Goal: Task Accomplishment & Management: Complete application form

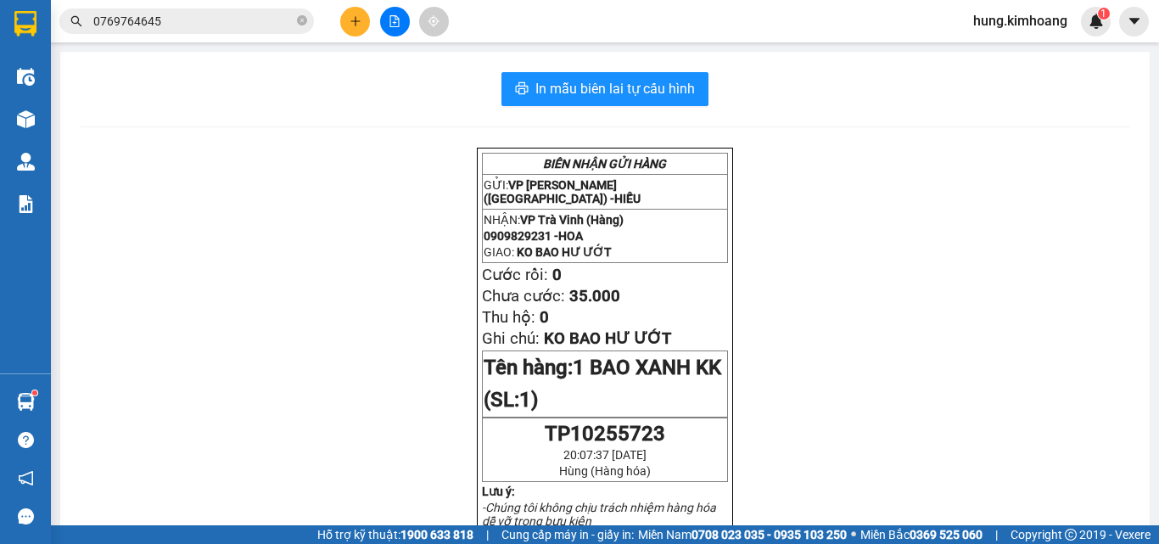
drag, startPoint x: 353, startPoint y: 8, endPoint x: 363, endPoint y: 25, distance: 20.5
click at [363, 25] on button at bounding box center [355, 22] width 30 height 30
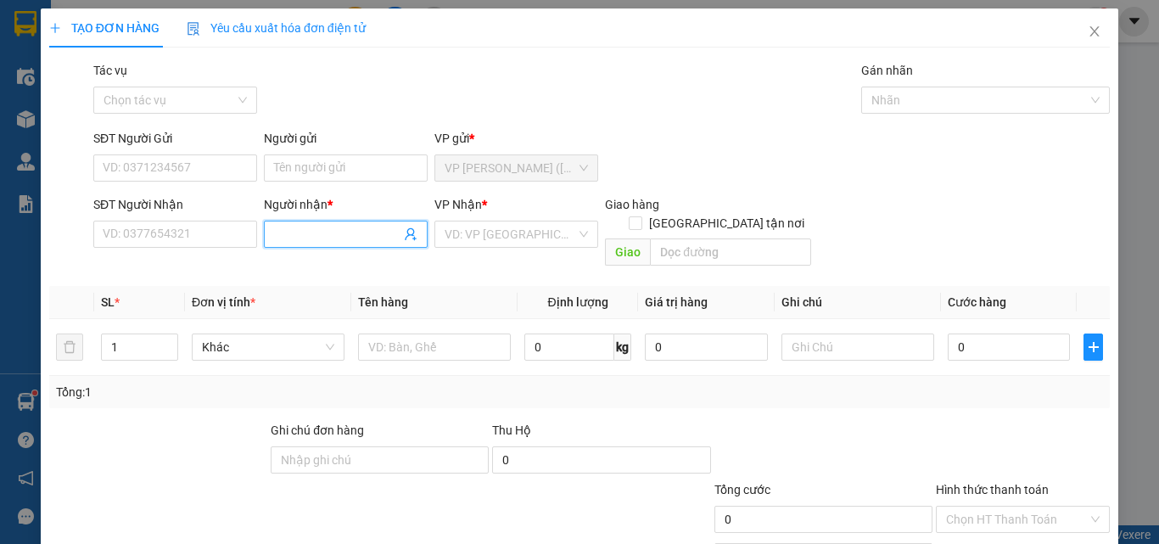
click at [291, 241] on input "Người nhận *" at bounding box center [337, 234] width 126 height 19
type input "G"
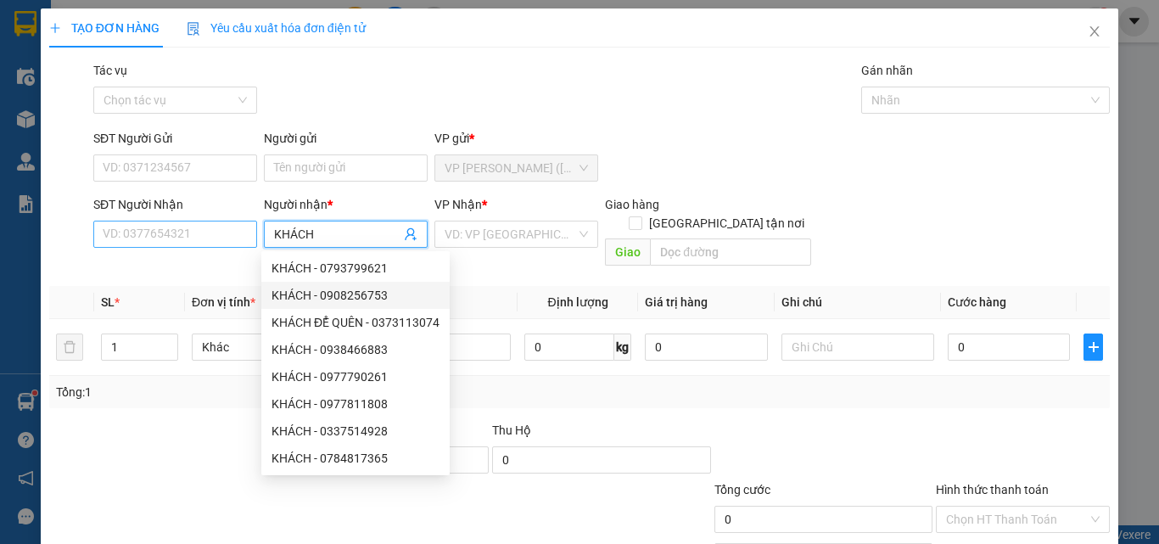
type input "KHÁCH"
click at [215, 234] on input "SĐT Người Nhận" at bounding box center [175, 234] width 164 height 27
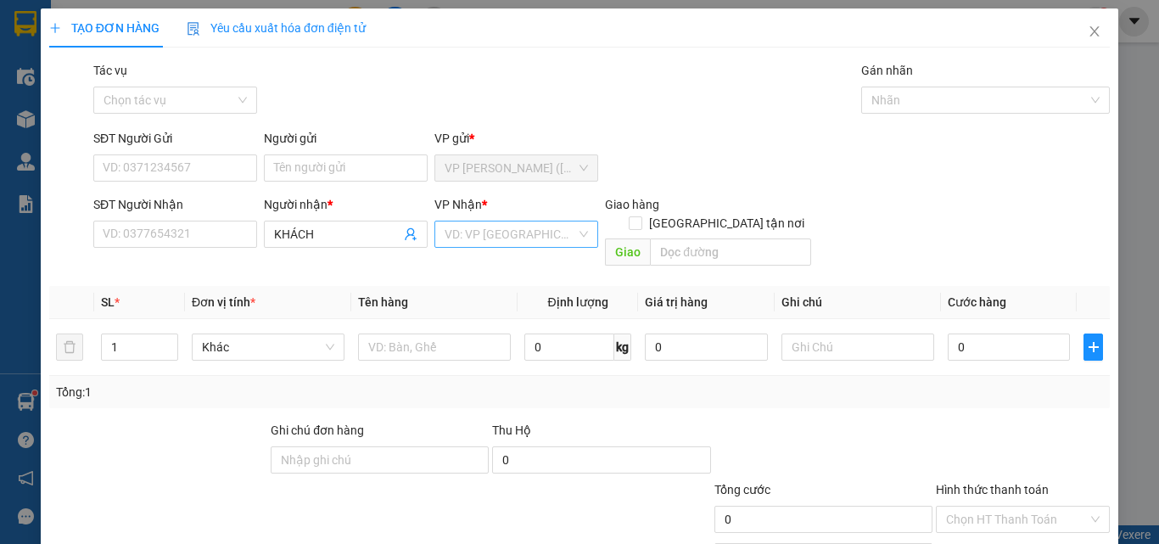
click at [476, 232] on input "search" at bounding box center [509, 233] width 131 height 25
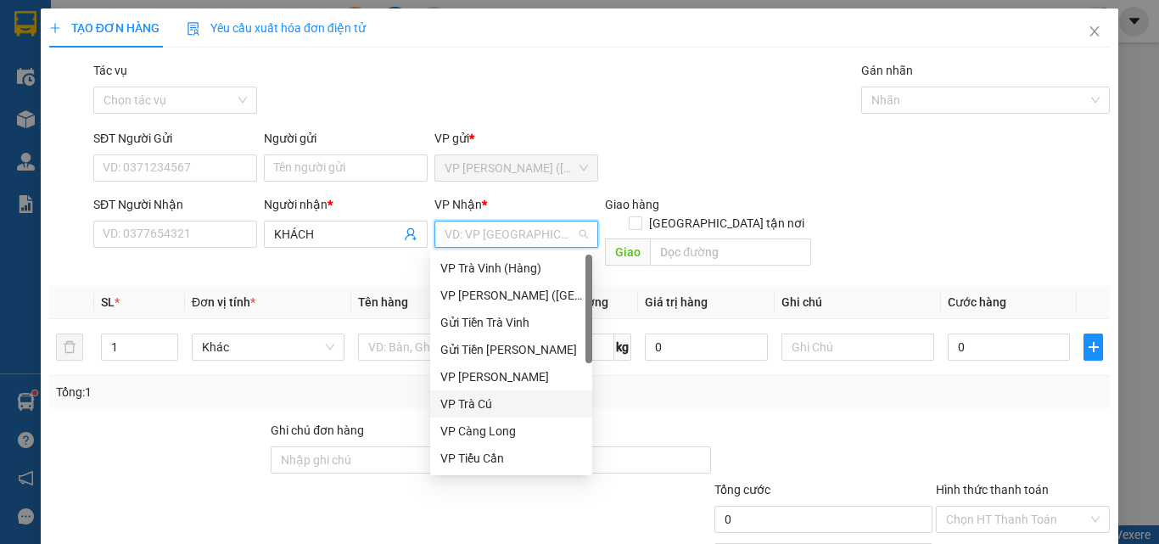
click at [487, 398] on div "VP Trà Cú" at bounding box center [511, 403] width 142 height 19
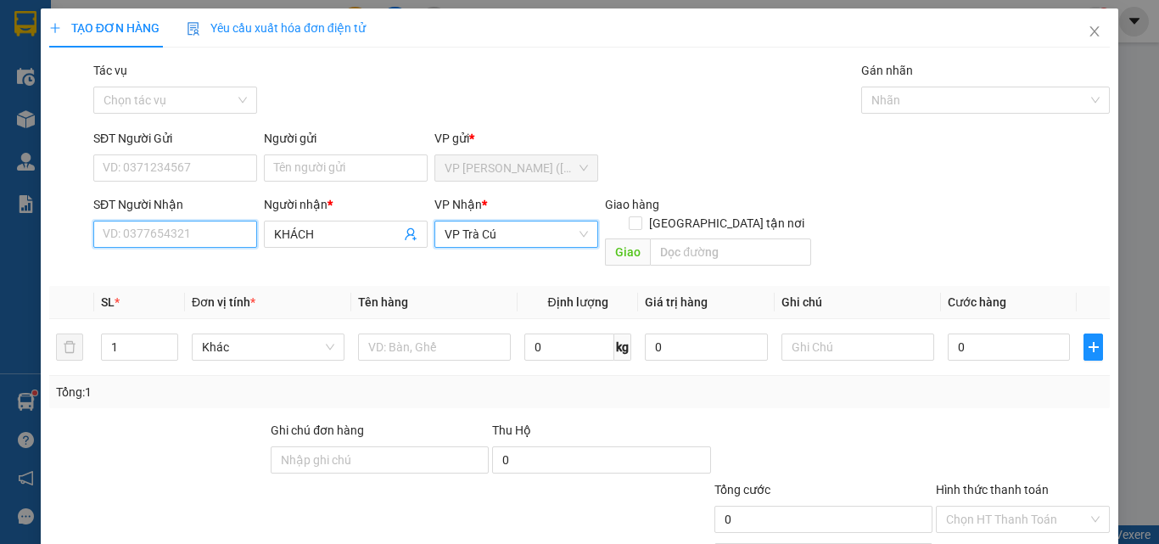
click at [226, 232] on input "SĐT Người Nhận" at bounding box center [175, 234] width 164 height 27
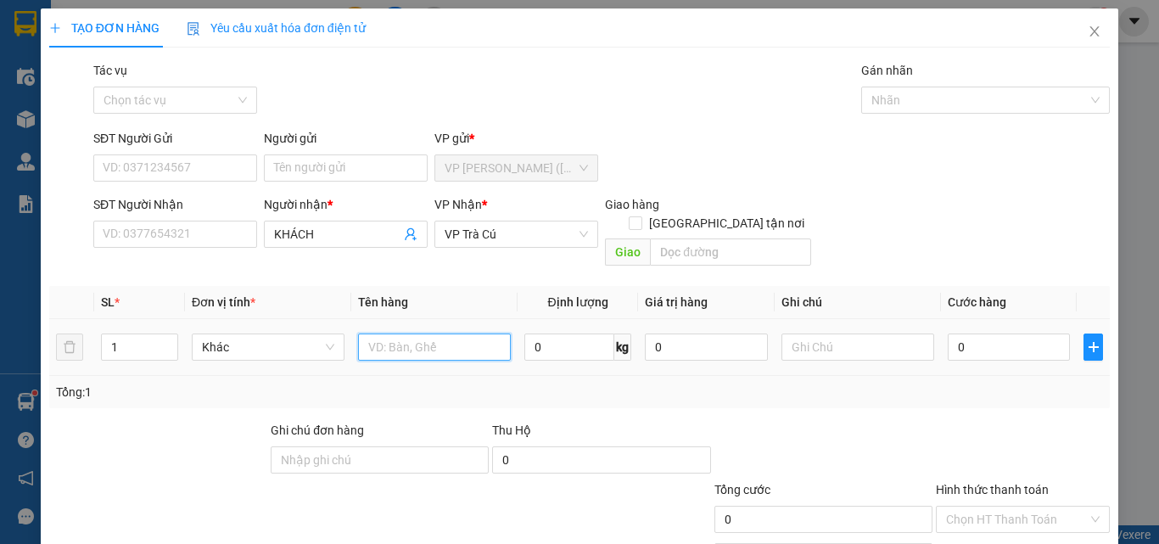
click at [436, 333] on input "text" at bounding box center [434, 346] width 153 height 27
type input "XE MÁY KHÁCH ĐI CHUNG KK"
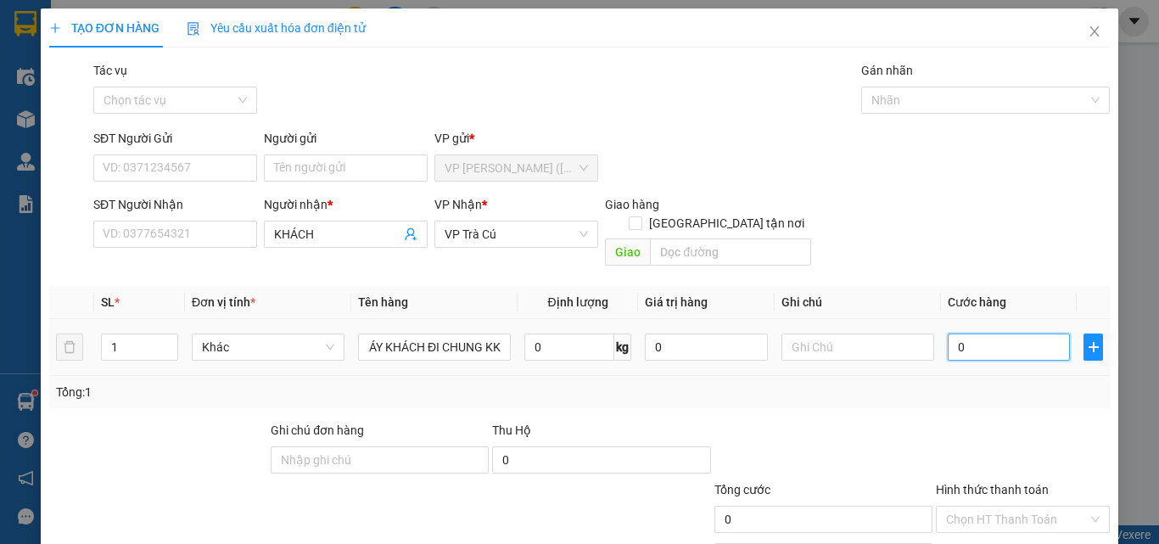
click at [965, 333] on input "0" at bounding box center [1008, 346] width 122 height 27
type input "3"
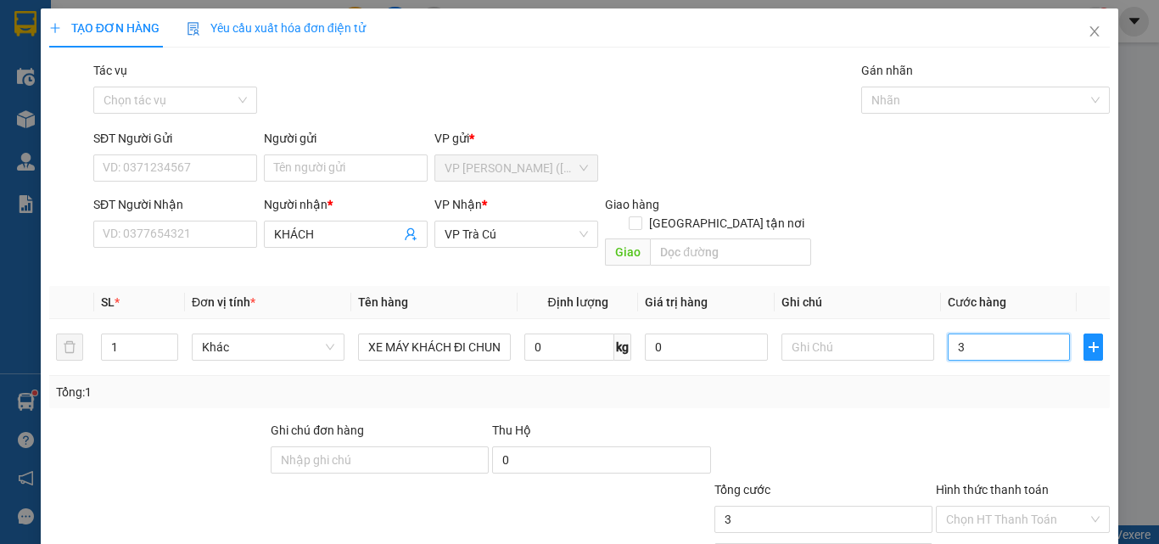
type input "30"
type input "300"
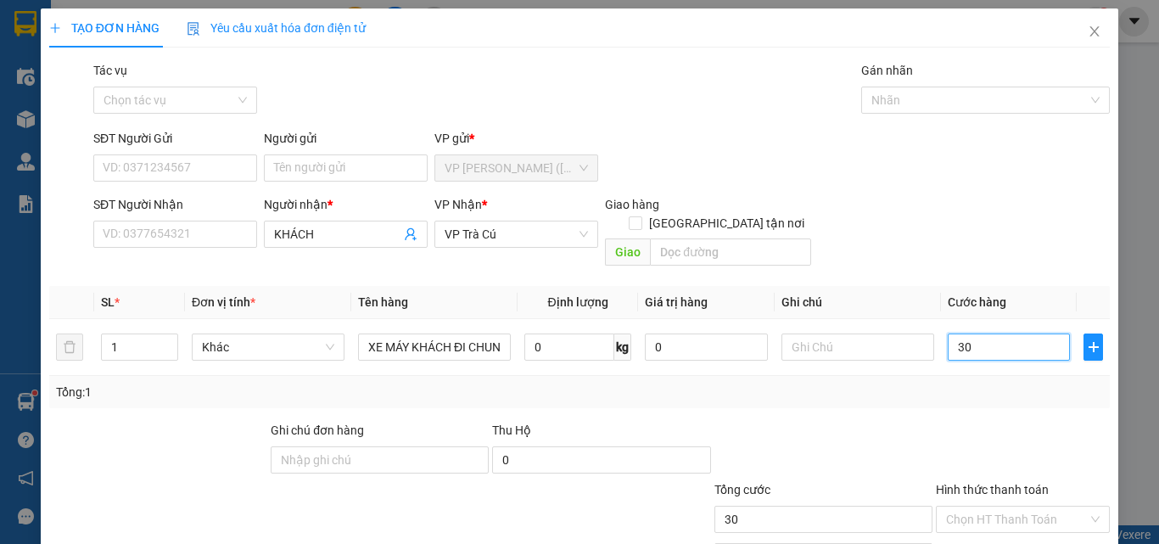
type input "300"
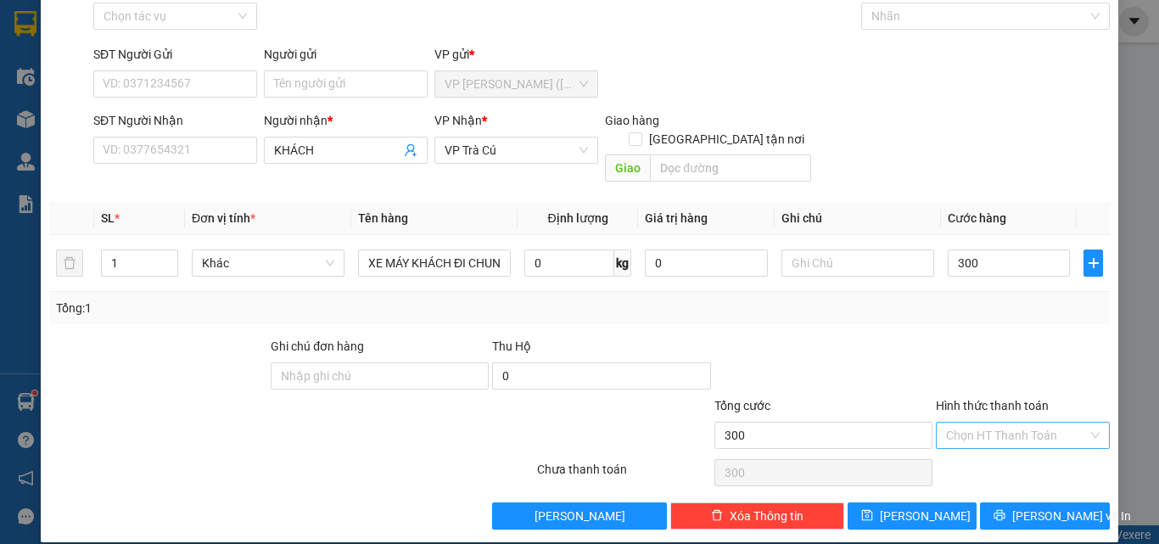
type input "300.000"
click at [1007, 422] on input "Hình thức thanh toán" at bounding box center [1017, 434] width 142 height 25
click at [994, 453] on div "Tại văn phòng" at bounding box center [1012, 450] width 152 height 19
type input "0"
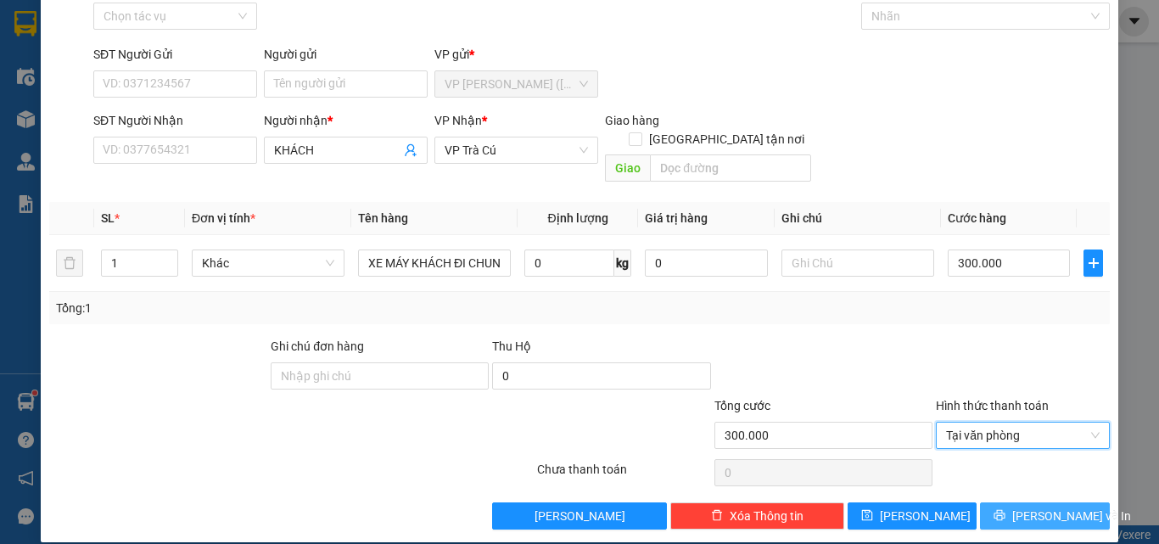
click at [1064, 506] on span "Lưu và In" at bounding box center [1071, 515] width 119 height 19
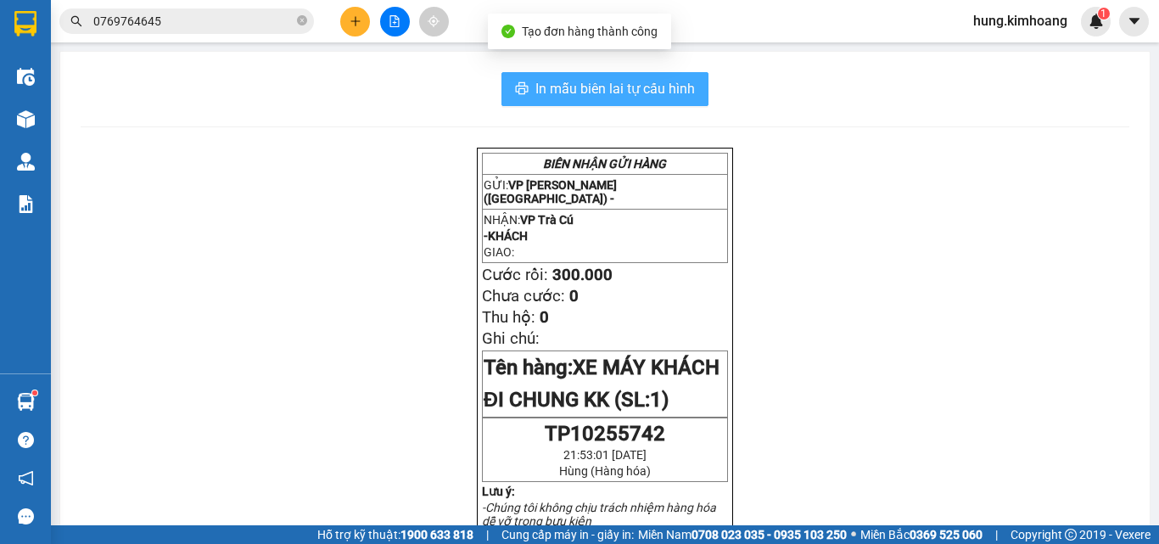
click at [680, 92] on span "In mẫu biên lai tự cấu hình" at bounding box center [614, 88] width 159 height 21
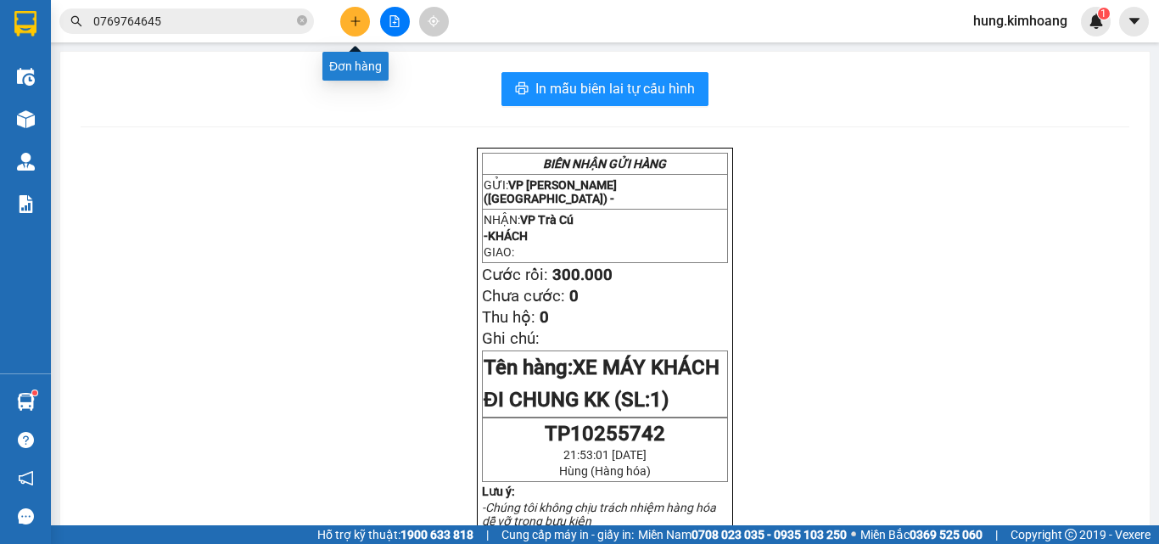
click at [354, 16] on button at bounding box center [355, 22] width 30 height 30
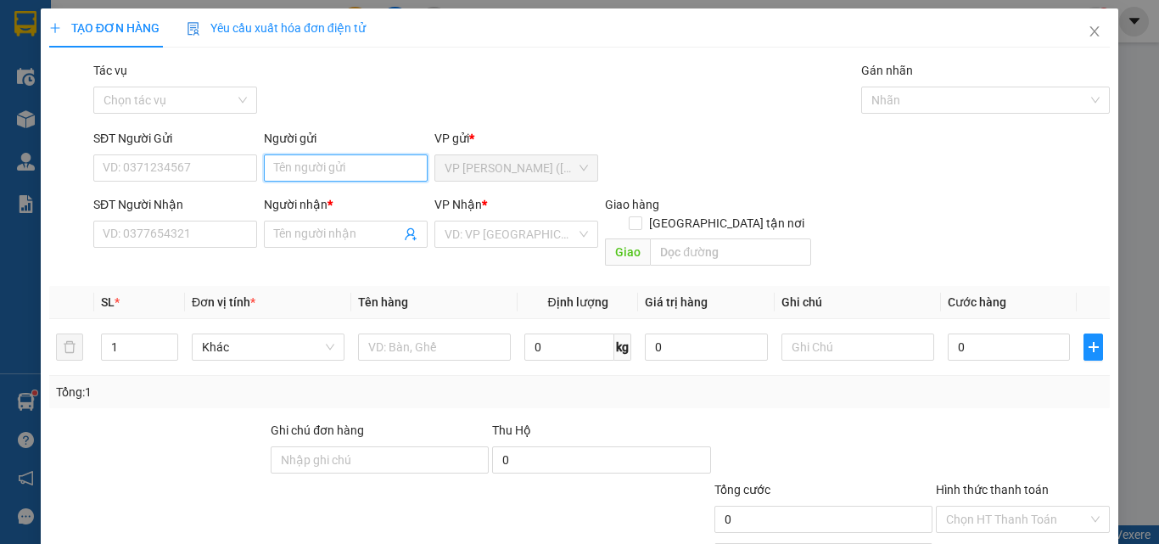
click at [335, 170] on input "Người gửi" at bounding box center [346, 167] width 164 height 27
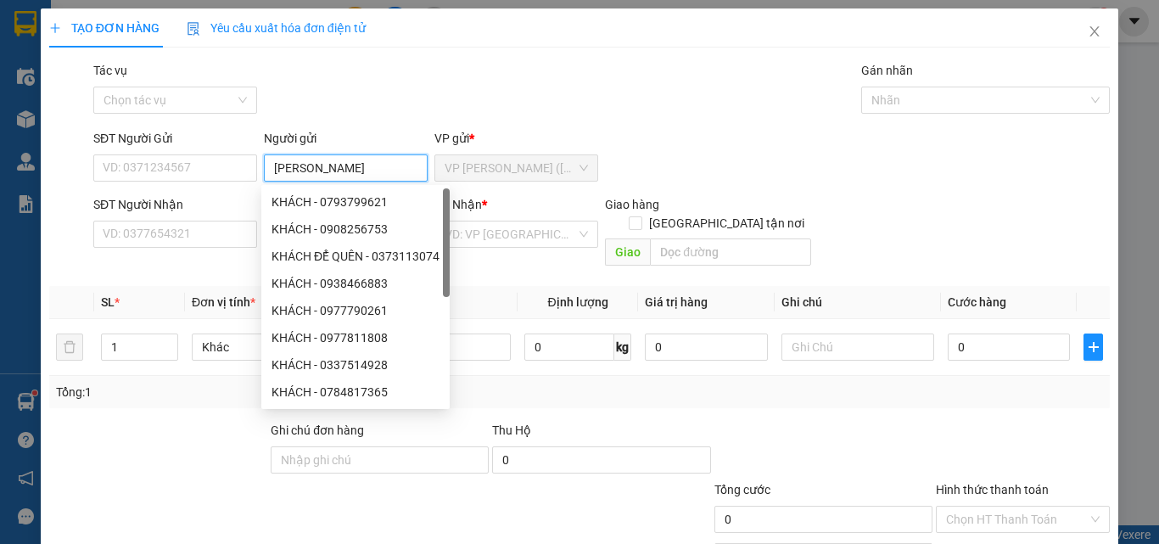
type input "HOA XUÂN"
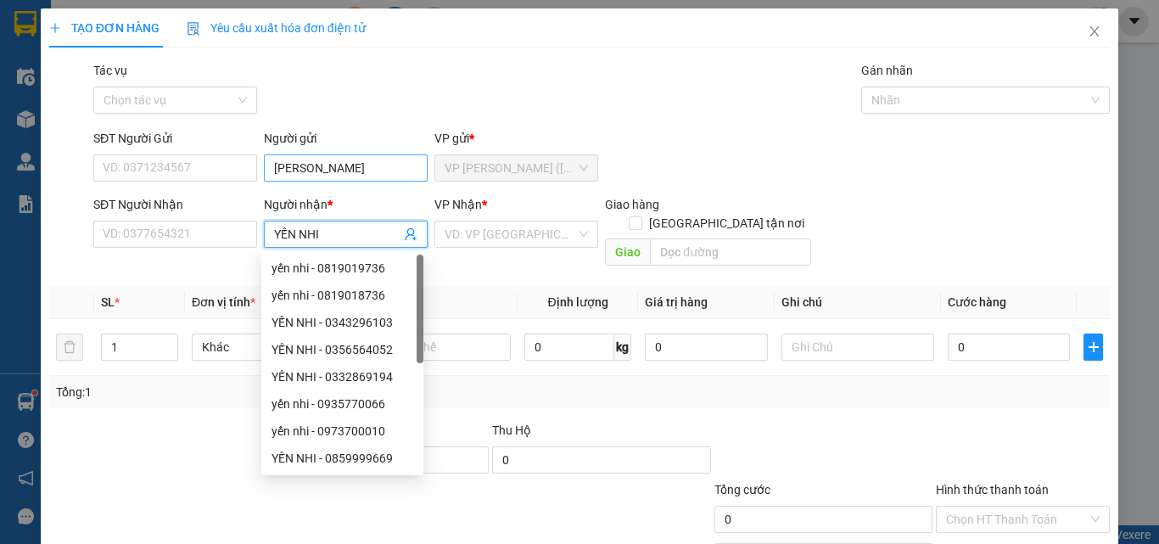
type input "YẾN NHI"
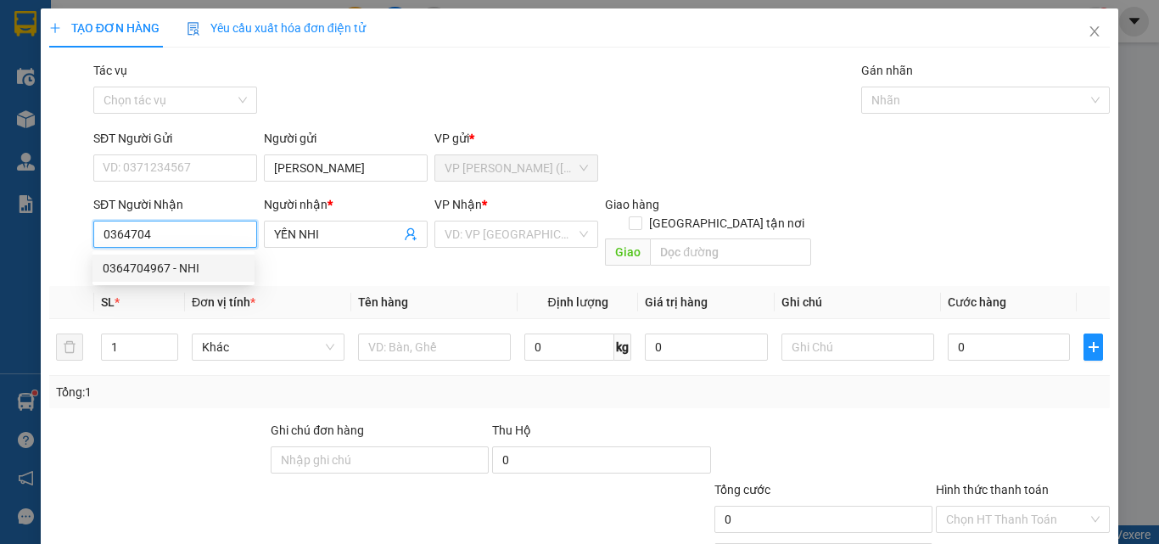
click at [148, 275] on div "0364704967 - NHI" at bounding box center [173, 267] width 162 height 27
type input "0364704967"
type input "NHI"
type input "85.000"
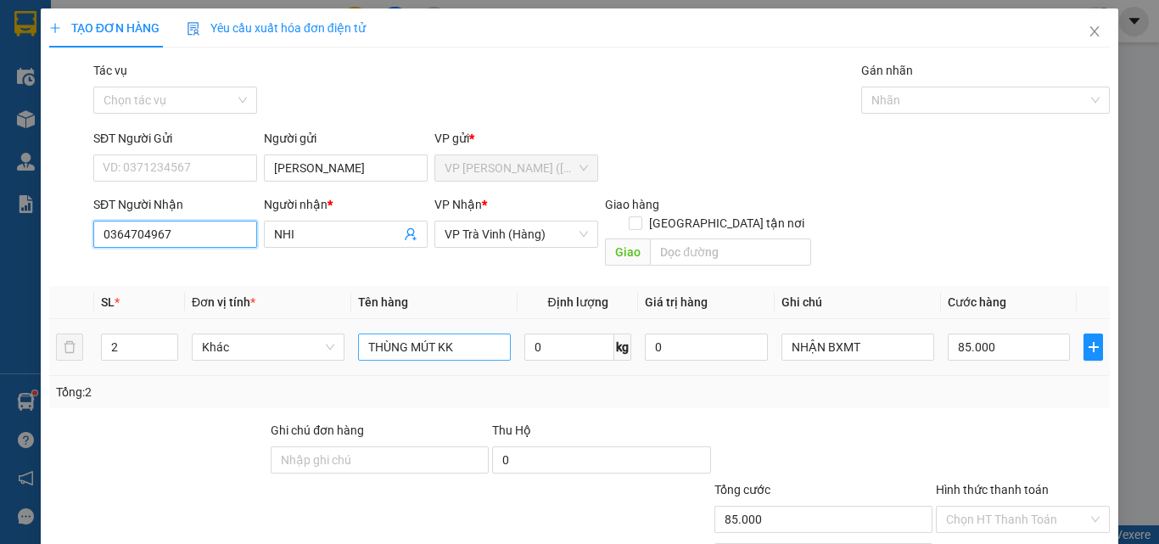
type input "0364704967"
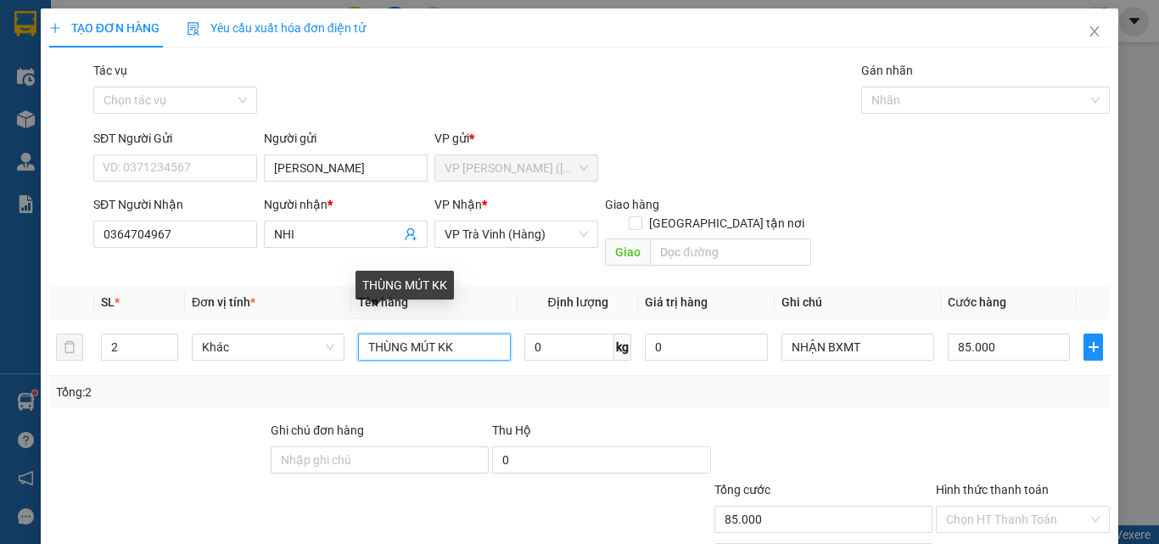
drag, startPoint x: 464, startPoint y: 333, endPoint x: 156, endPoint y: 419, distance: 319.6
click at [165, 419] on div "Transit Pickup Surcharge Ids Transit Deliver Surcharge Ids Transit Deliver Surc…" at bounding box center [579, 337] width 1060 height 552
type input "1 CỤC TRẮNG KV KK"
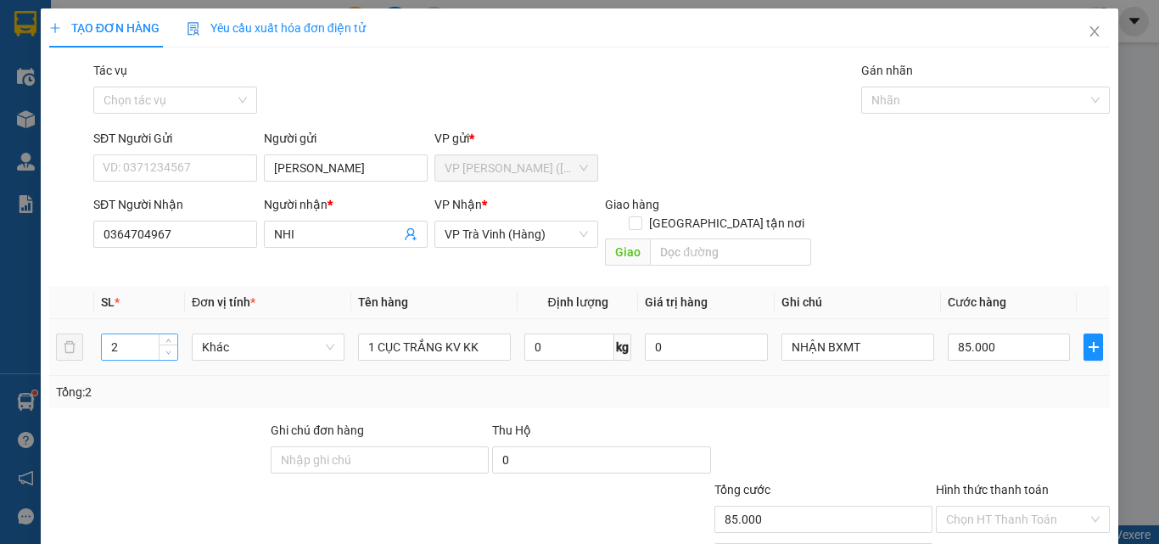
type input "1"
drag, startPoint x: 165, startPoint y: 328, endPoint x: 224, endPoint y: 365, distance: 69.7
click at [168, 349] on span "down" at bounding box center [169, 354] width 10 height 10
click at [983, 333] on input "85.000" at bounding box center [1008, 346] width 122 height 27
type input "3"
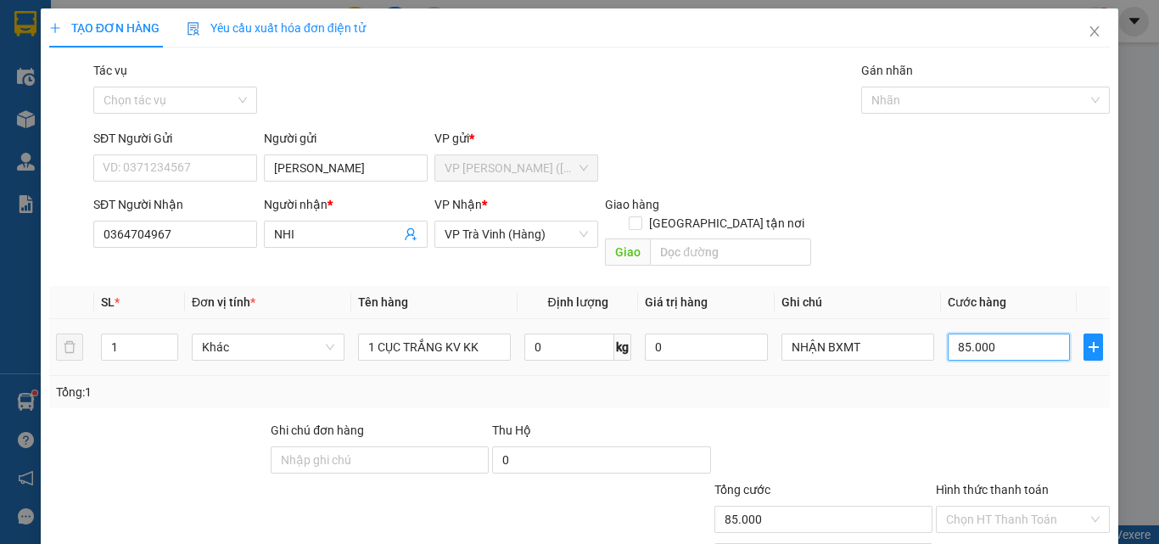
type input "3"
type input "30"
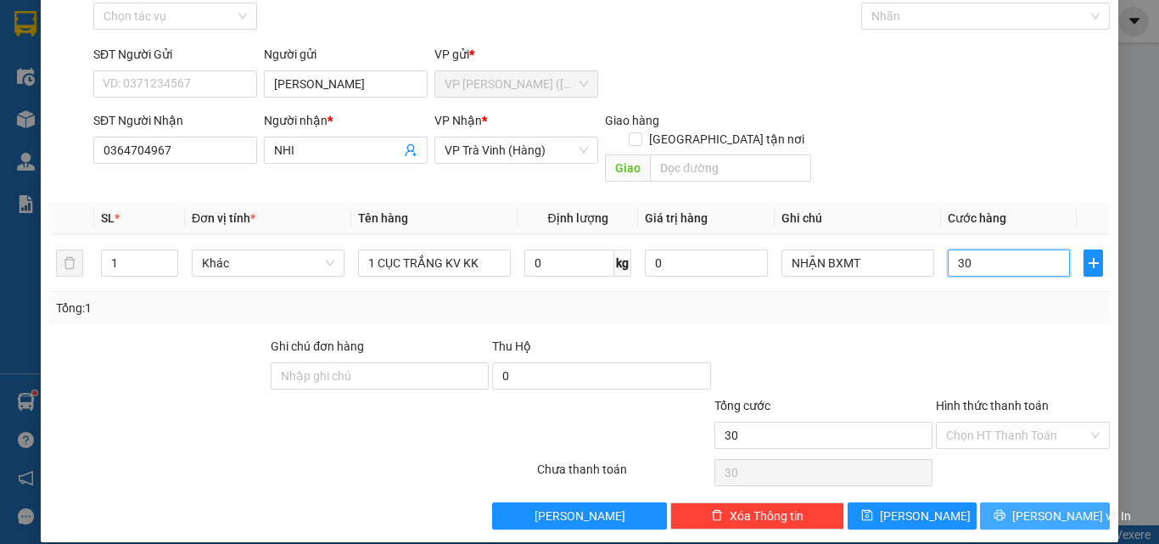
type input "30"
type input "30.000"
click at [1058, 506] on span "Lưu và In" at bounding box center [1071, 515] width 119 height 19
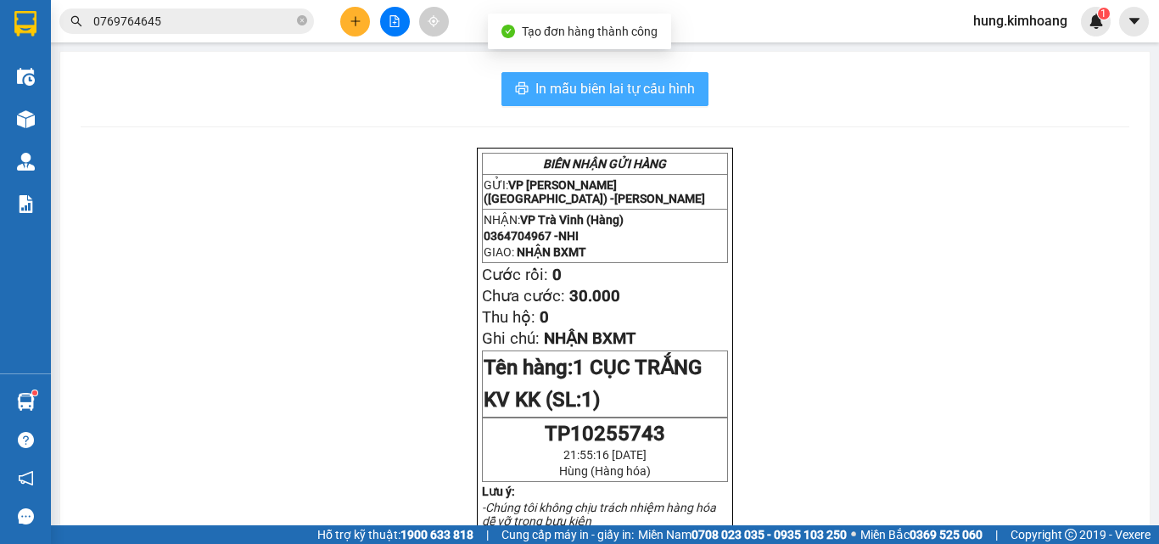
click at [670, 87] on span "In mẫu biên lai tự cấu hình" at bounding box center [614, 88] width 159 height 21
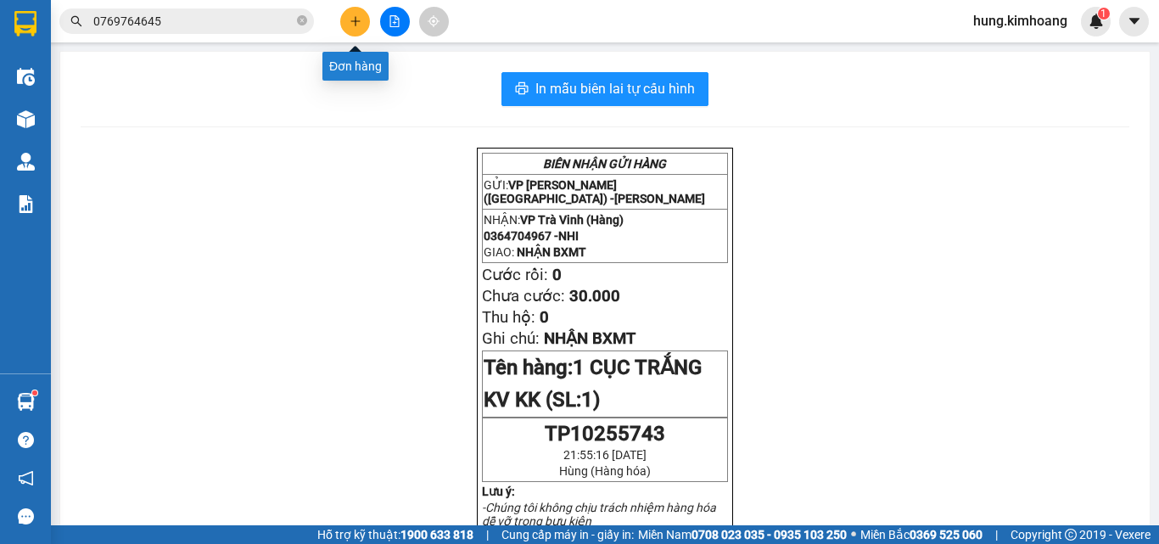
click at [354, 18] on button at bounding box center [355, 22] width 30 height 30
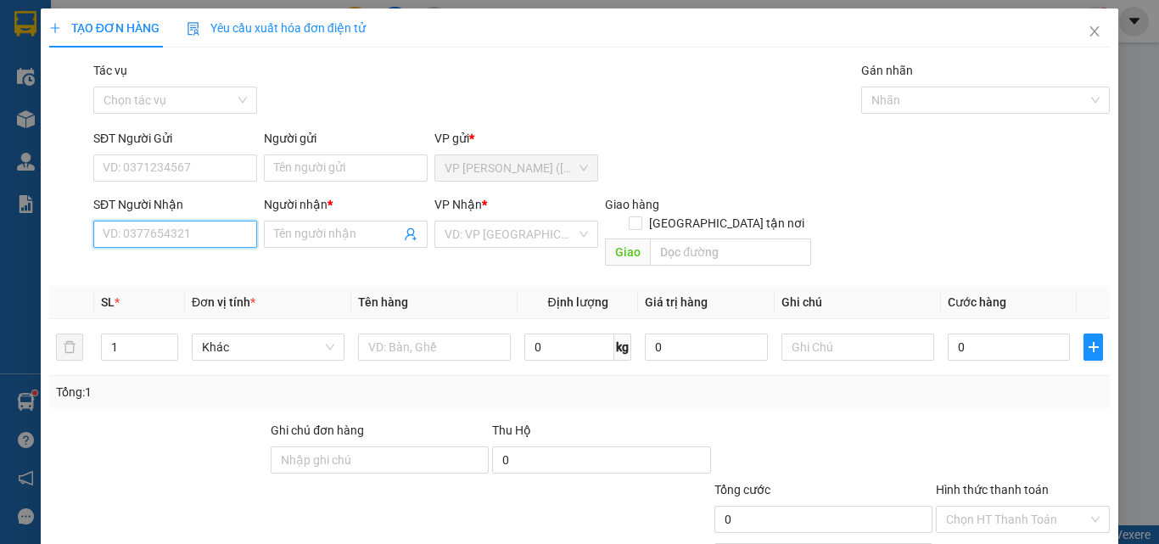
click at [174, 234] on input "SĐT Người Nhận" at bounding box center [175, 234] width 164 height 27
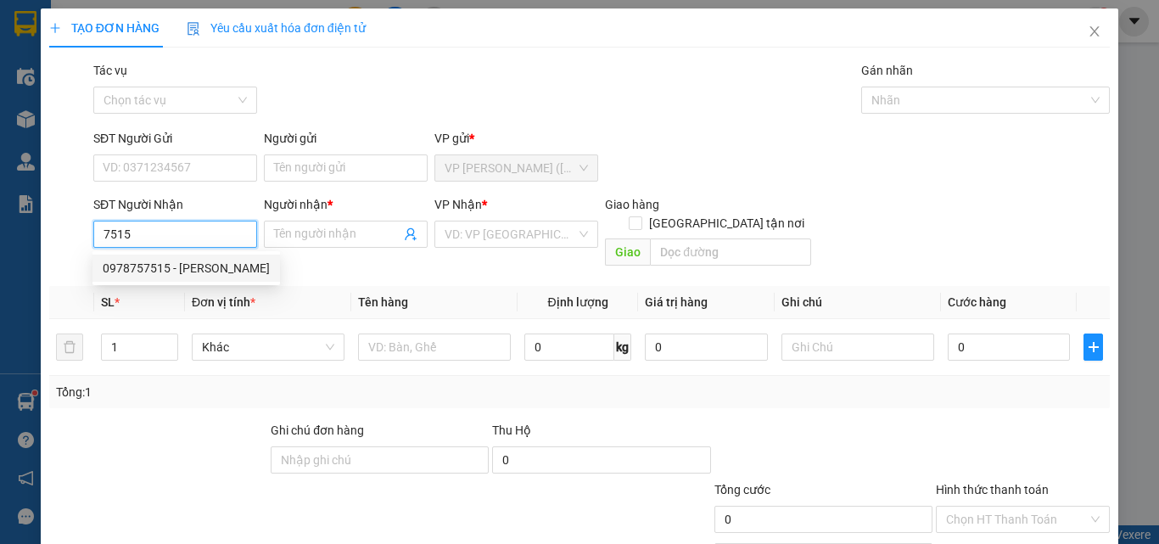
click at [223, 267] on div "0978757515 - TRINH" at bounding box center [186, 268] width 167 height 19
type input "0978757515"
type input "TRINH"
type input "30.000"
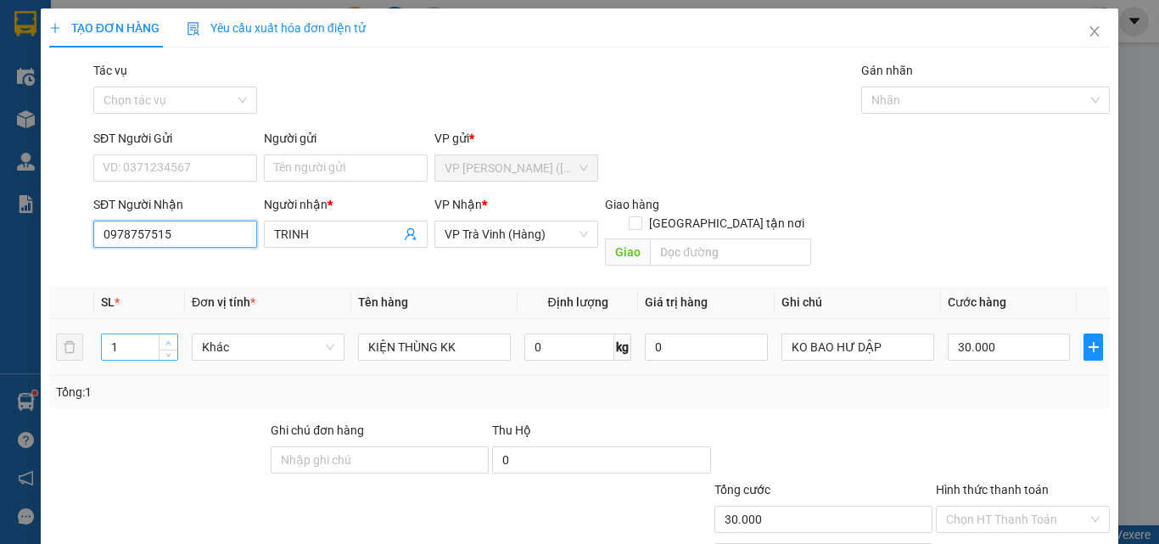
type input "0978757515"
type input "2"
click at [170, 340] on icon "up" at bounding box center [168, 343] width 6 height 6
drag, startPoint x: 469, startPoint y: 335, endPoint x: 466, endPoint y: 322, distance: 13.0
click at [469, 333] on input "KIỆN THÙNG KK" at bounding box center [434, 346] width 153 height 27
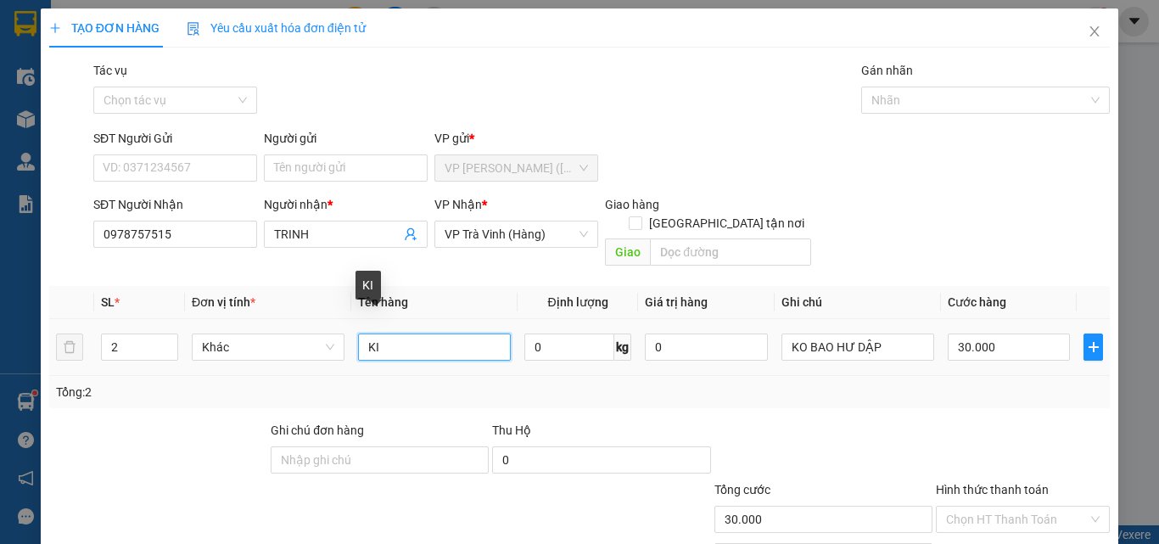
type input "K"
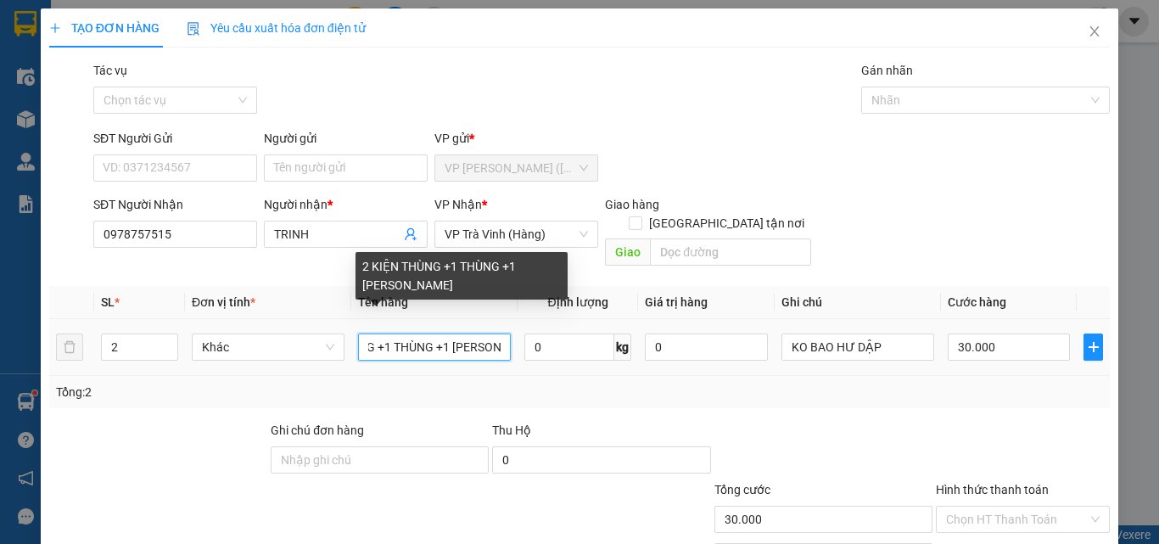
scroll to position [0, 86]
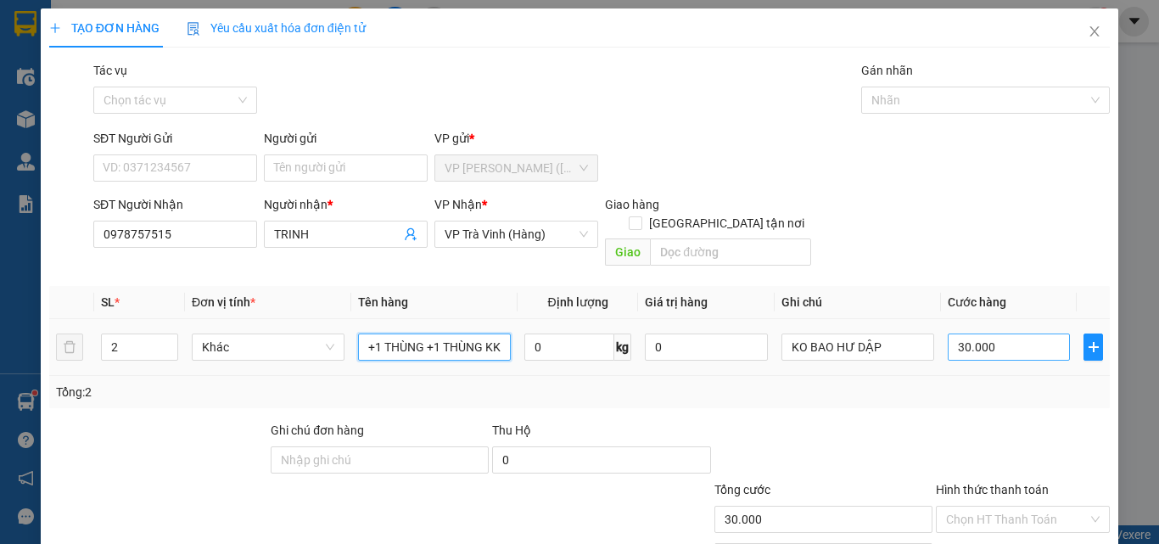
type input "2 KIỆN THÙNG +1 THÙNG +1 THÙNG KK"
click at [1008, 333] on input "30.000" at bounding box center [1008, 346] width 122 height 27
type input "1"
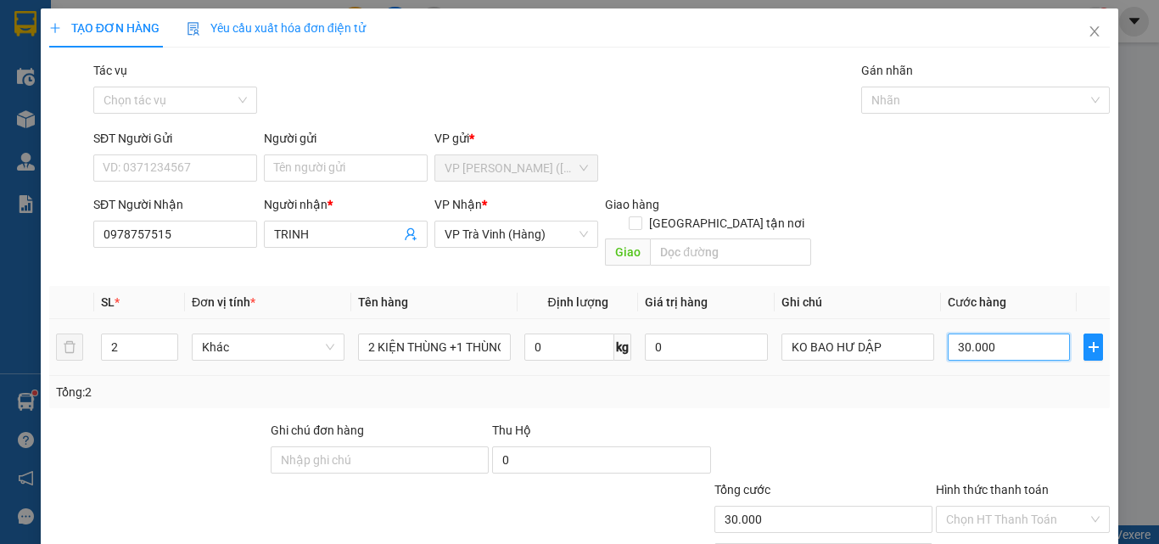
type input "1"
type input "11"
type input "110"
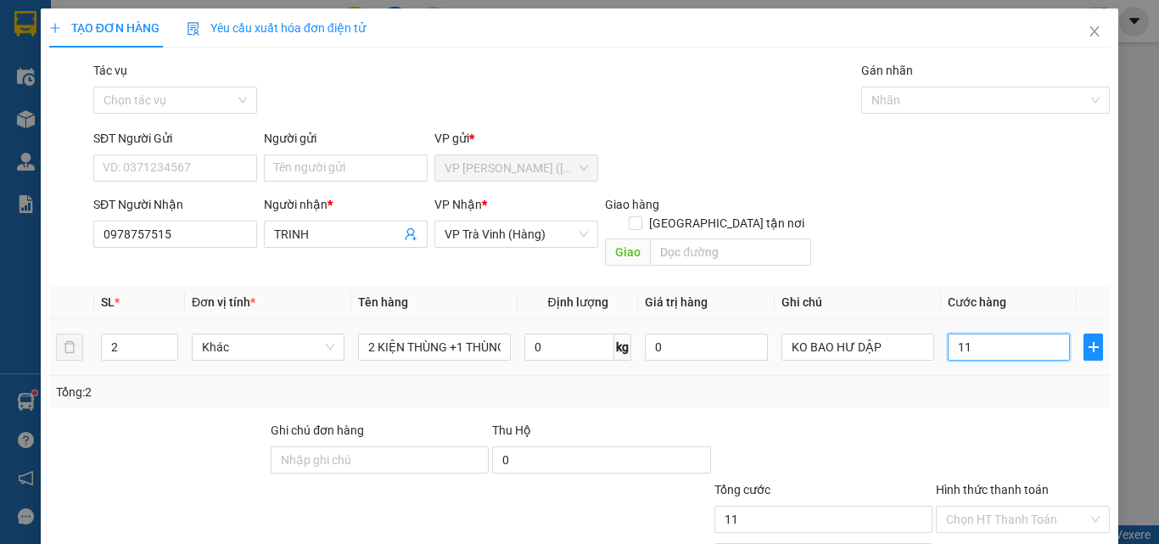
type input "110"
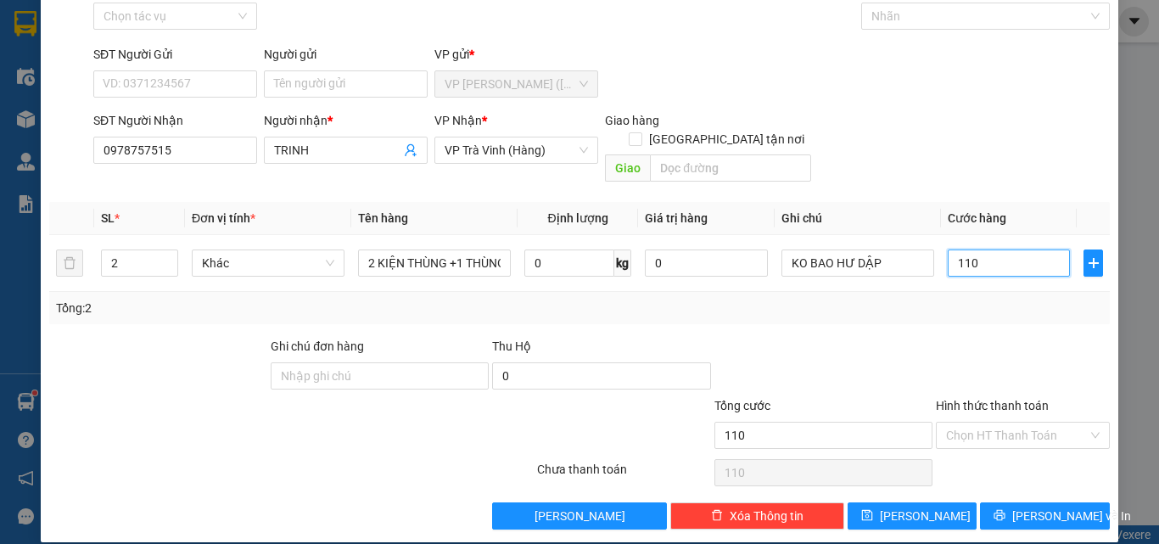
type input "110"
type input "110.000"
click at [1027, 481] on div "Transit Pickup Surcharge Ids Transit Deliver Surcharge Ids Transit Deliver Surc…" at bounding box center [579, 253] width 1060 height 552
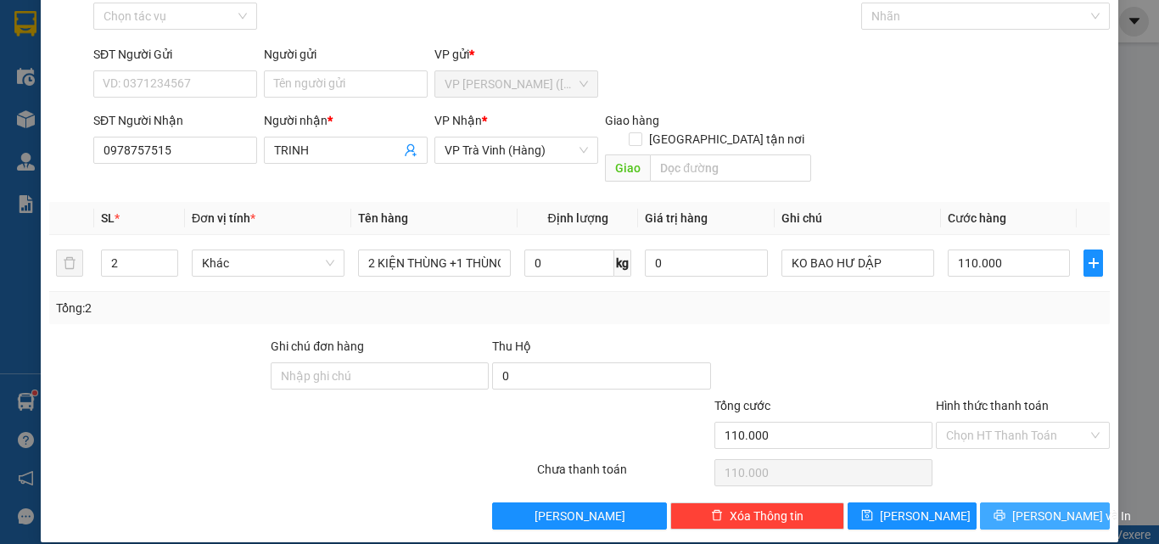
click at [1023, 502] on button "Lưu và In" at bounding box center [1045, 515] width 130 height 27
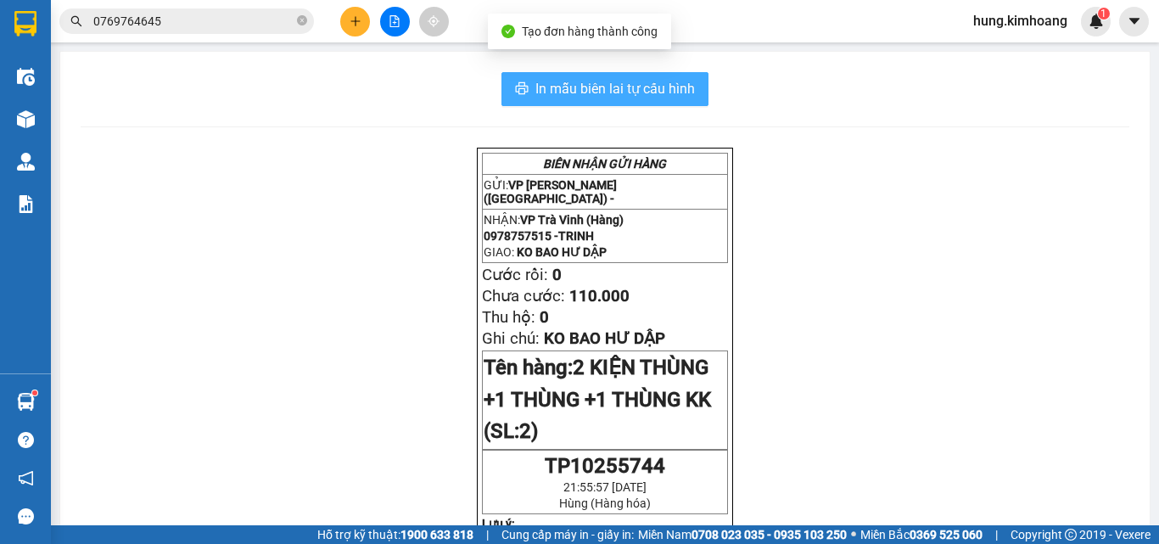
click at [618, 80] on span "In mẫu biên lai tự cấu hình" at bounding box center [614, 88] width 159 height 21
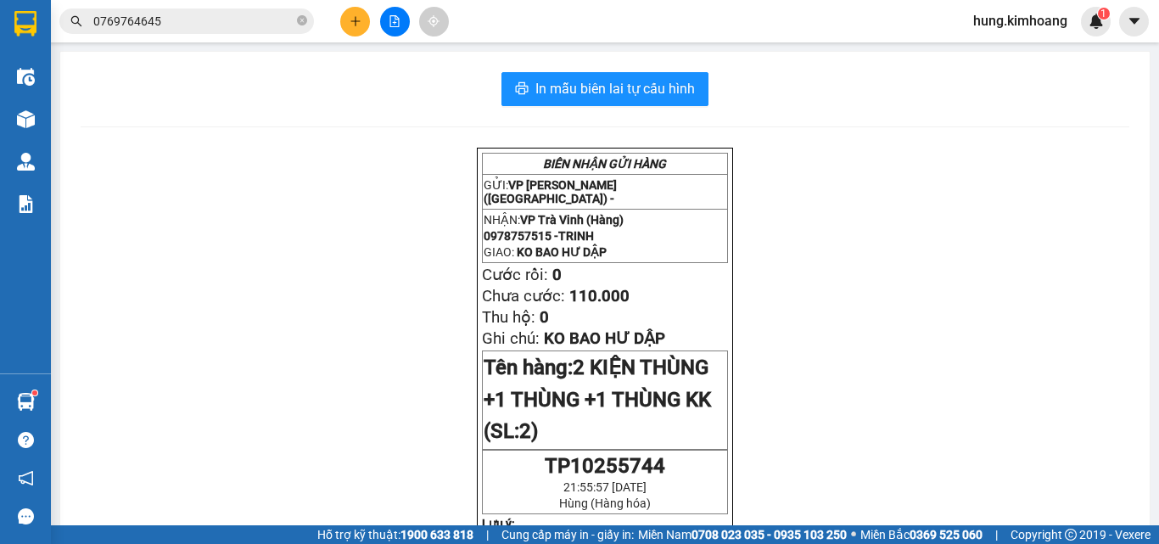
click at [338, 21] on div at bounding box center [394, 22] width 127 height 30
click at [344, 22] on button at bounding box center [355, 22] width 30 height 30
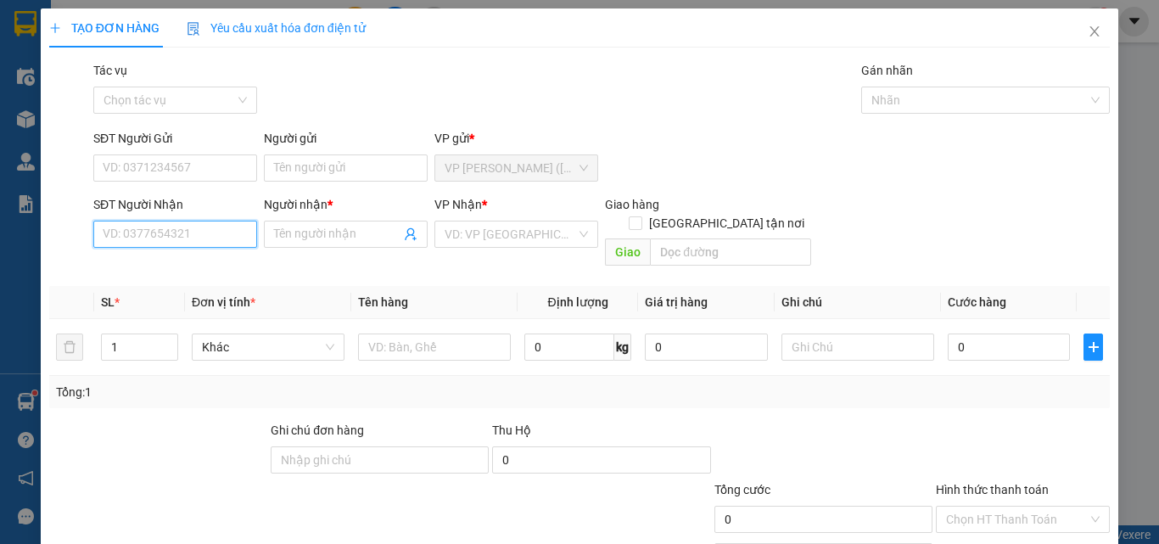
click at [204, 240] on input "SĐT Người Nhận" at bounding box center [175, 234] width 164 height 27
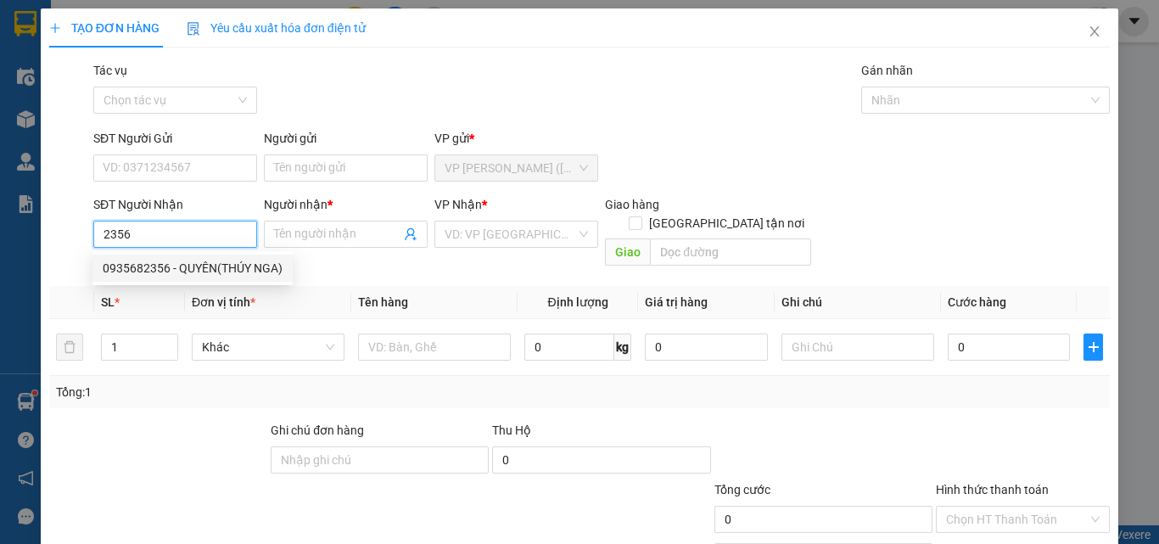
click at [198, 266] on div "0935682356 - QUYÊN(THÚY NGA)" at bounding box center [193, 268] width 180 height 19
type input "0935682356"
type input "QUYÊN(THÚY NGA)"
type input "30.000"
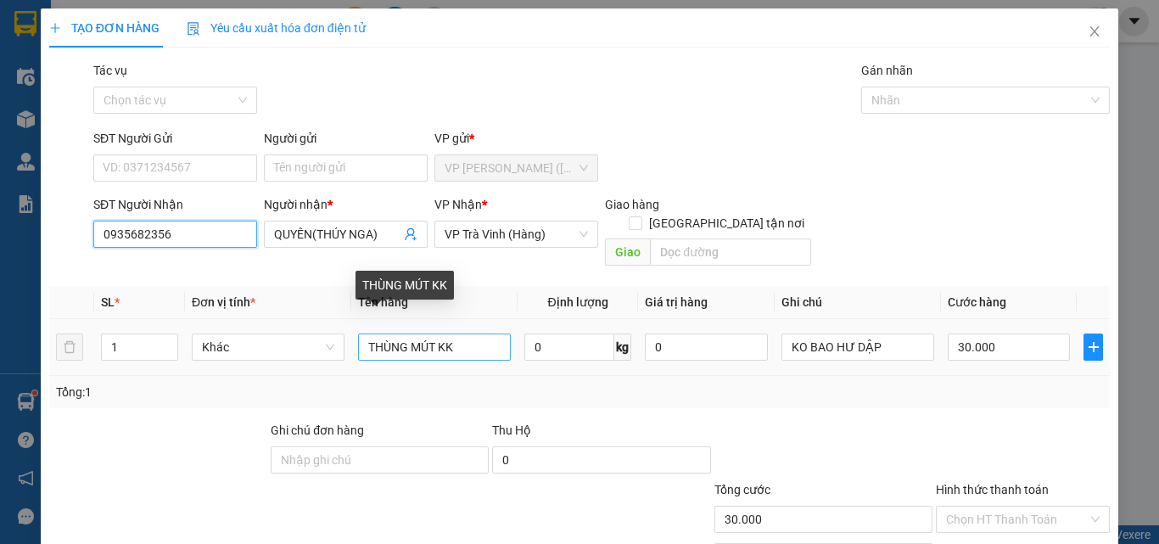
type input "0935682356"
drag, startPoint x: 454, startPoint y: 324, endPoint x: 413, endPoint y: 333, distance: 41.8
click at [416, 333] on input "THÙNG MÚT KK" at bounding box center [434, 346] width 153 height 27
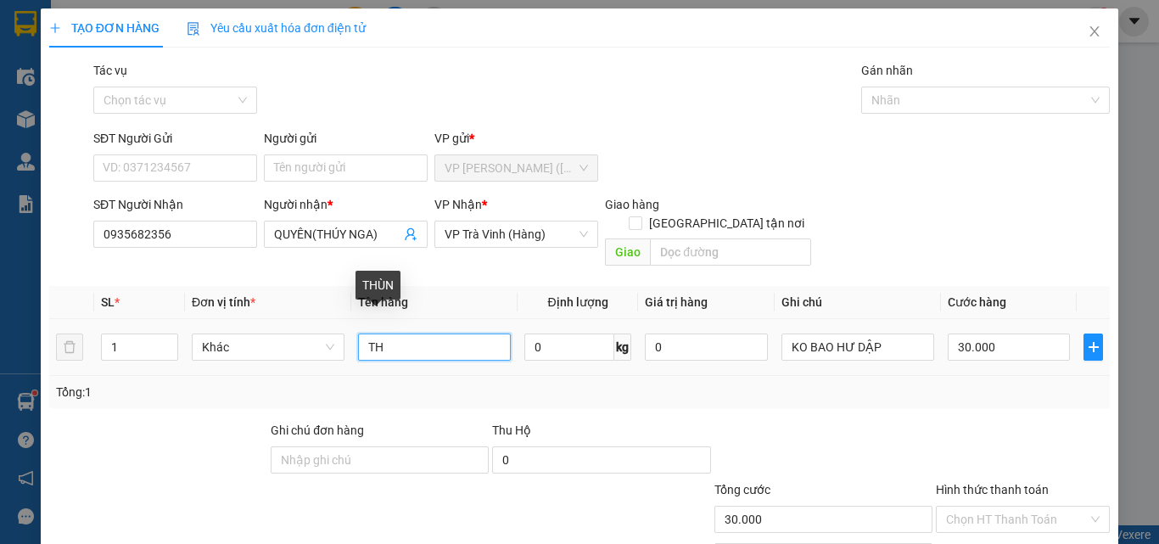
type input "T"
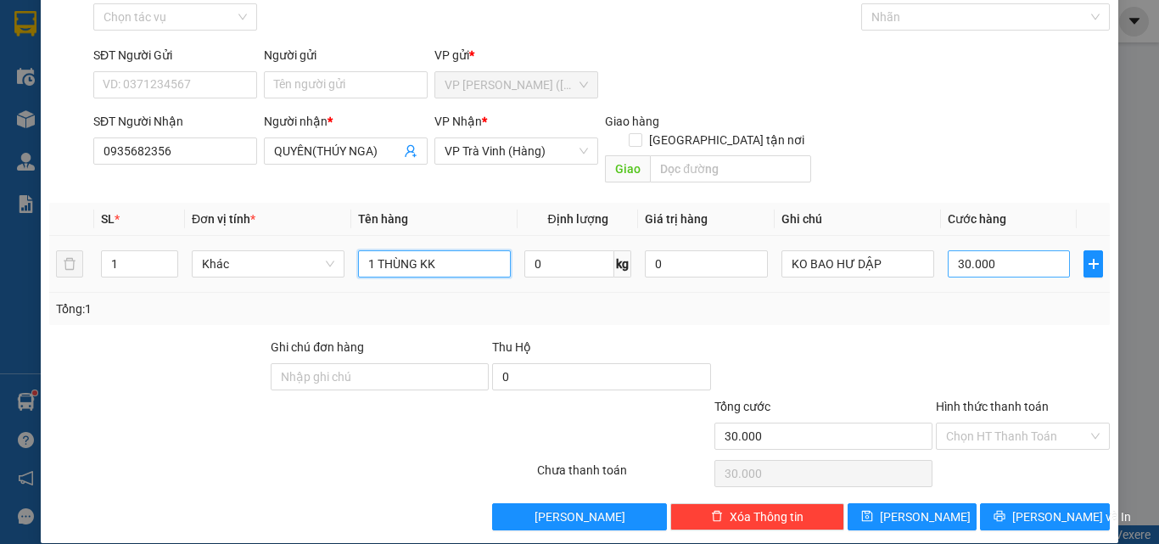
scroll to position [84, 0]
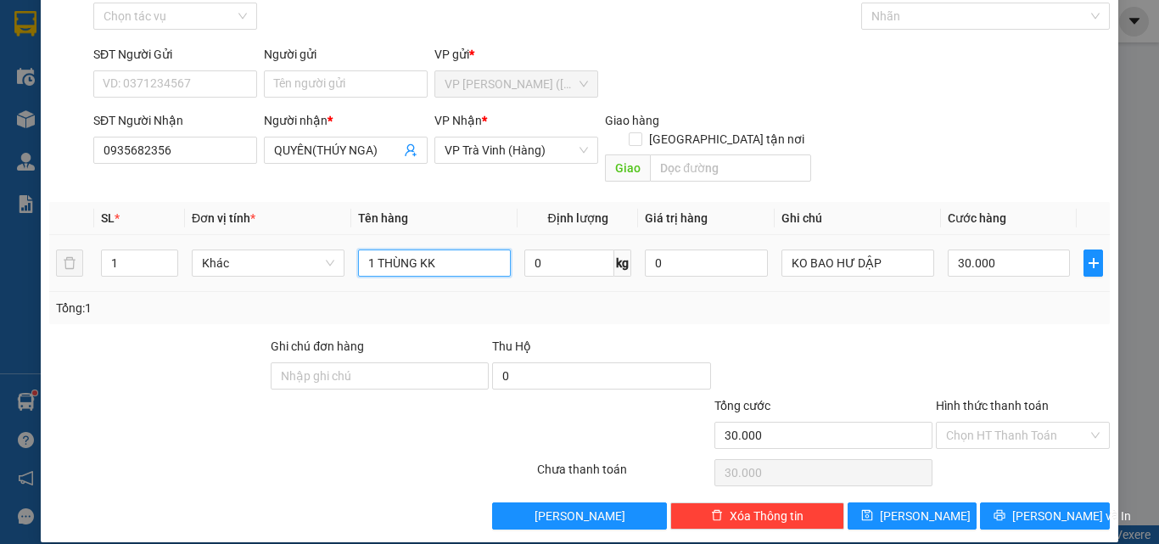
type input "1 THÙNG KK"
click at [1003, 235] on td "30.000" at bounding box center [1009, 263] width 136 height 57
click at [1002, 249] on input "30.000" at bounding box center [1008, 262] width 122 height 27
type input "2"
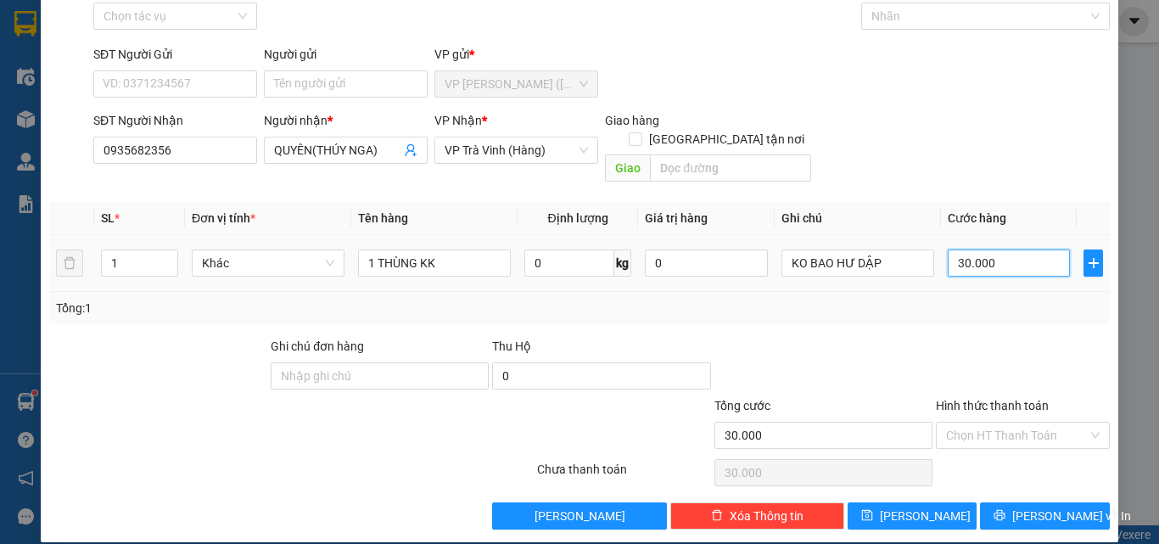
type input "2"
type input "25"
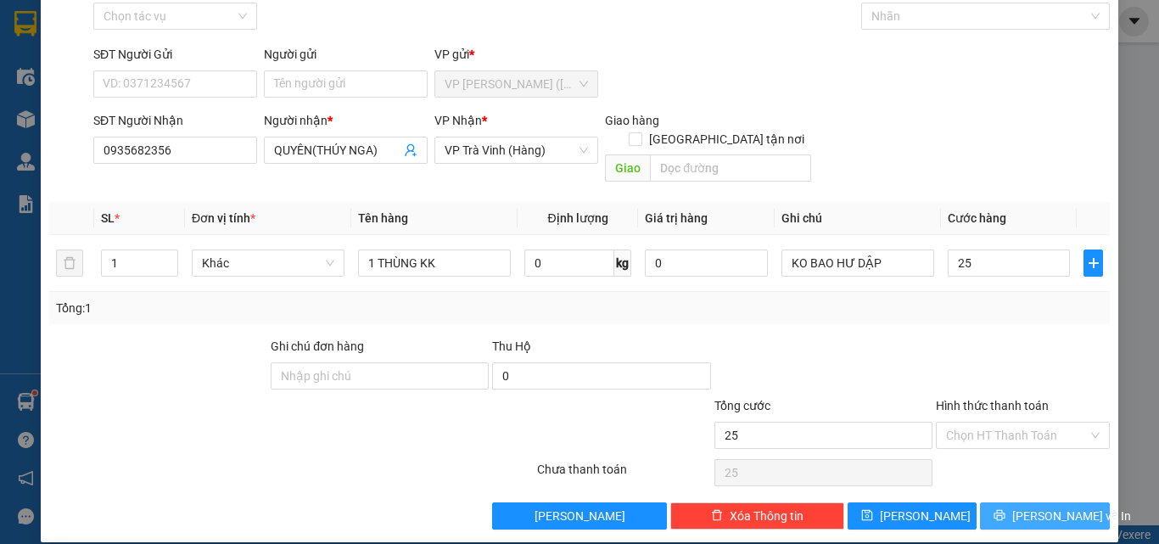
type input "25.000"
click at [1033, 506] on span "Lưu và In" at bounding box center [1071, 515] width 119 height 19
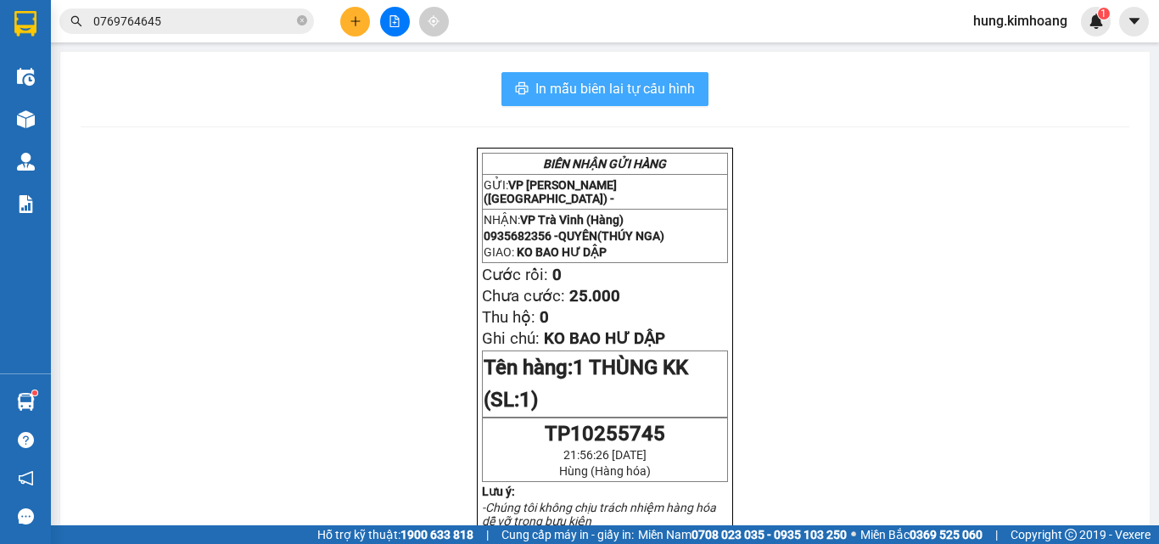
click at [605, 82] on span "In mẫu biên lai tự cấu hình" at bounding box center [614, 88] width 159 height 21
click at [210, 25] on input "0769764645" at bounding box center [193, 21] width 200 height 19
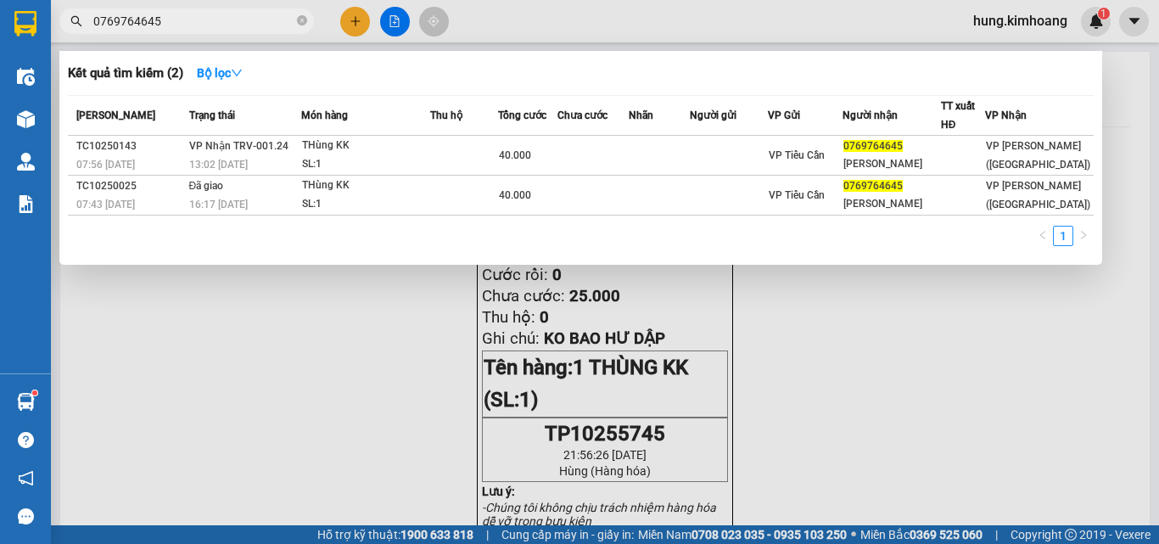
click at [210, 25] on input "0769764645" at bounding box center [193, 21] width 200 height 19
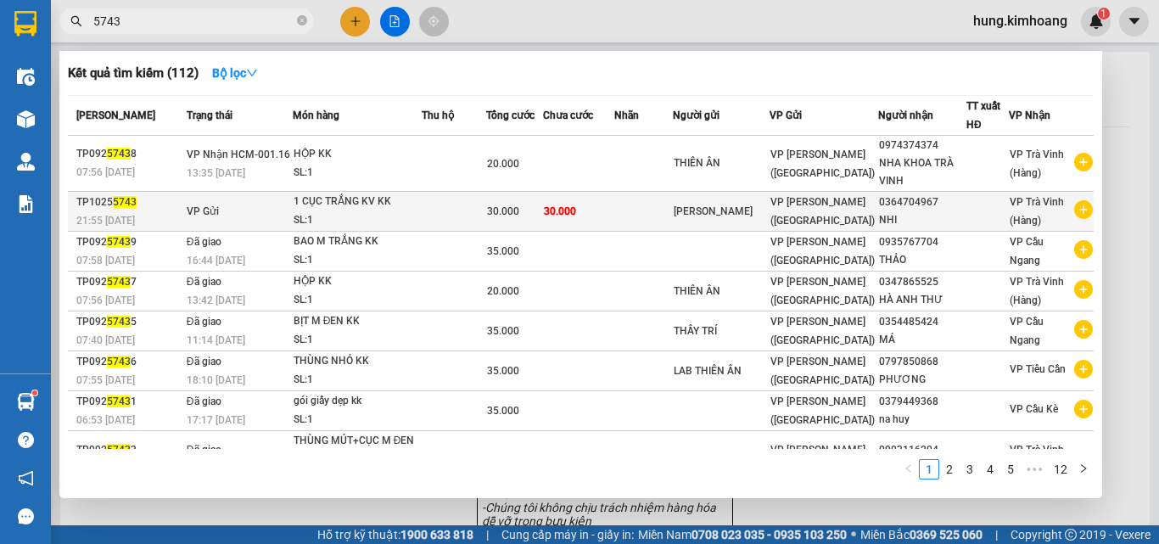
type input "5743"
click at [906, 212] on div "NHI" at bounding box center [922, 220] width 87 height 18
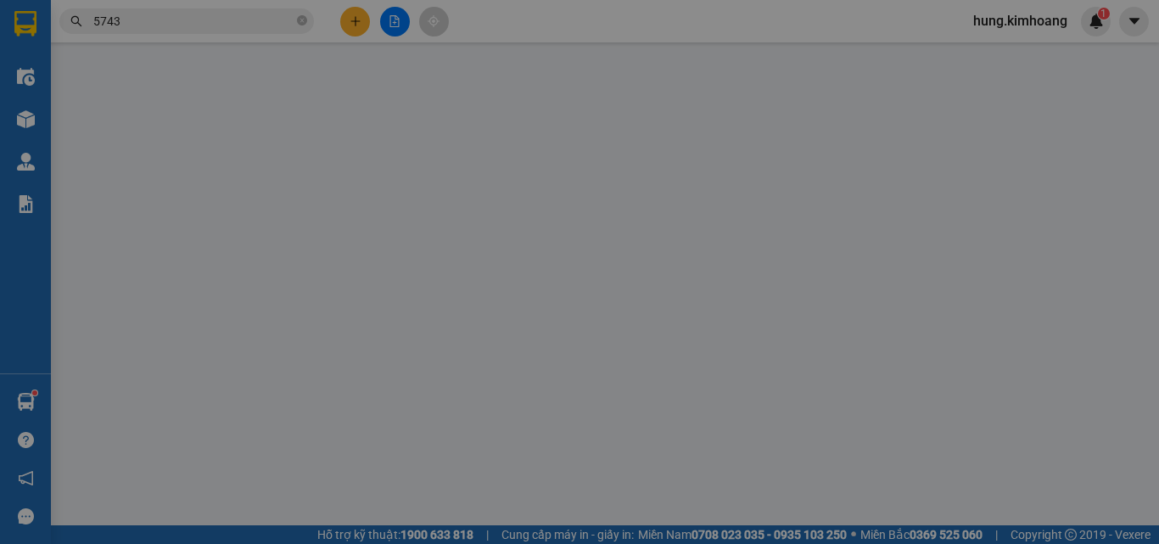
type input "HOA XUÂN"
type input "0364704967"
type input "NHI"
type input "30.000"
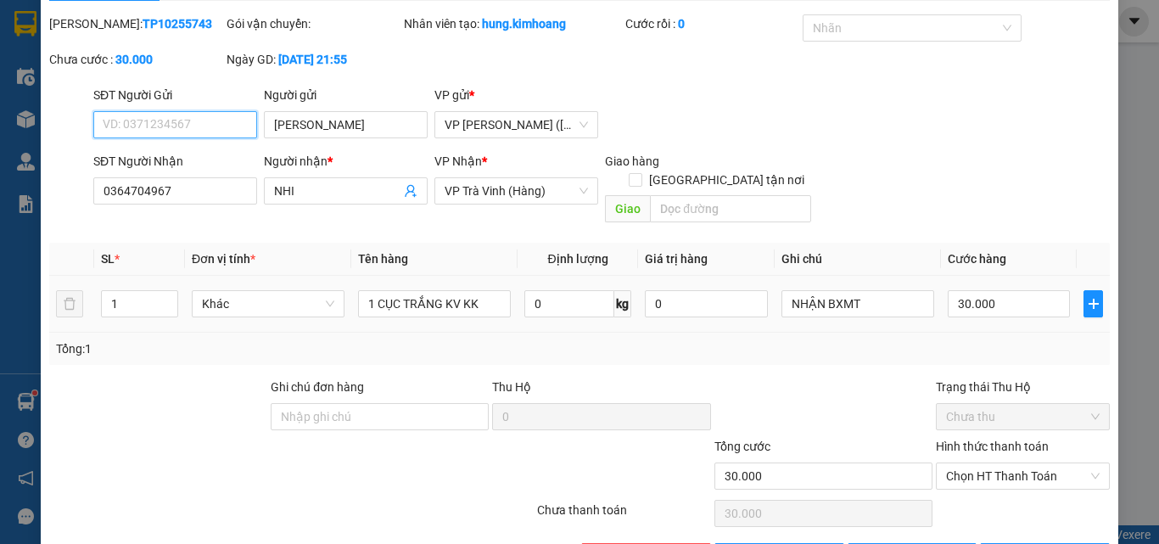
scroll to position [87, 0]
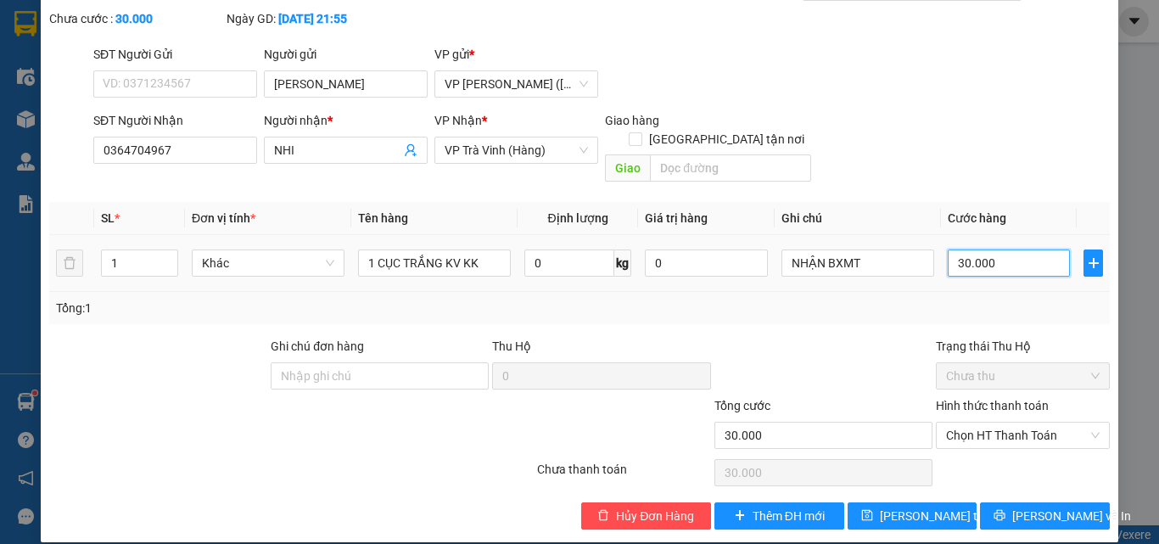
click at [1017, 249] on input "30.000" at bounding box center [1008, 262] width 122 height 27
type input "3"
type input "30"
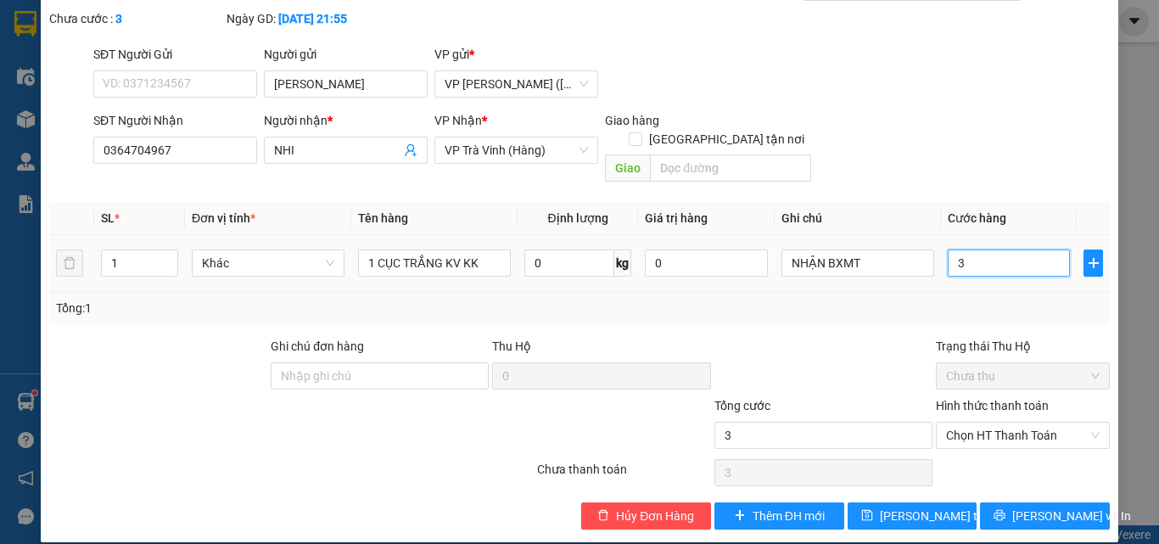
type input "30"
click at [1016, 422] on span "Chọn HT Thanh Toán" at bounding box center [1023, 434] width 154 height 25
type input "30"
type input "30.000"
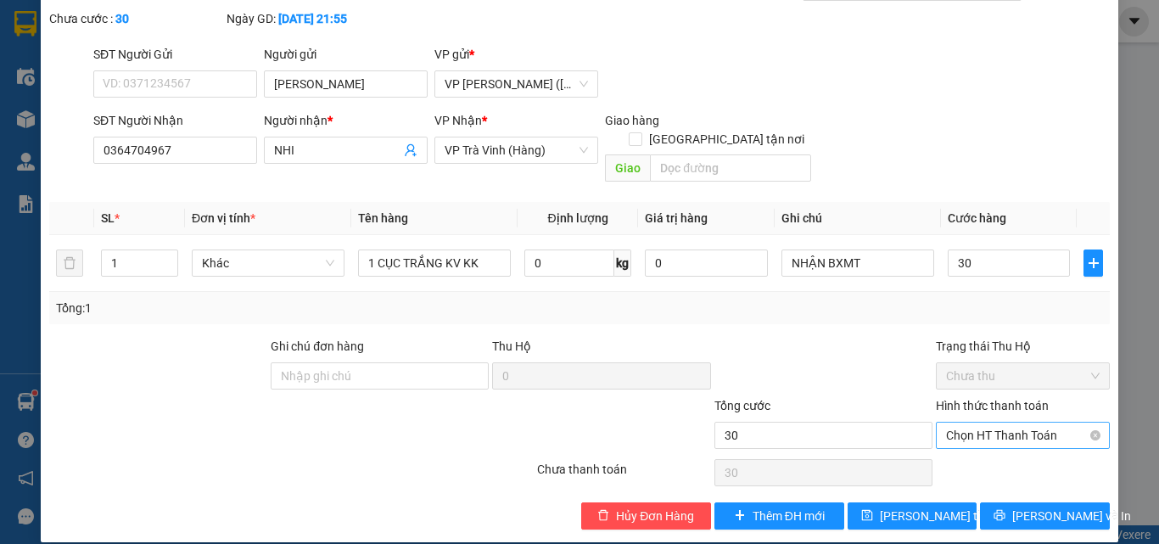
type input "30.000"
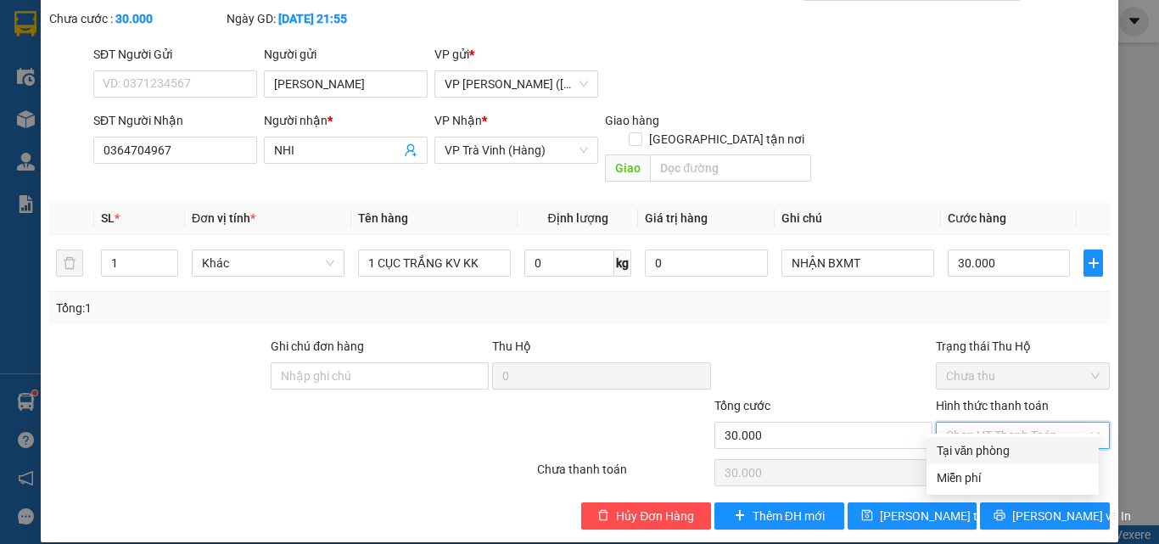
click at [996, 450] on div "Tại văn phòng" at bounding box center [1012, 450] width 152 height 19
type input "0"
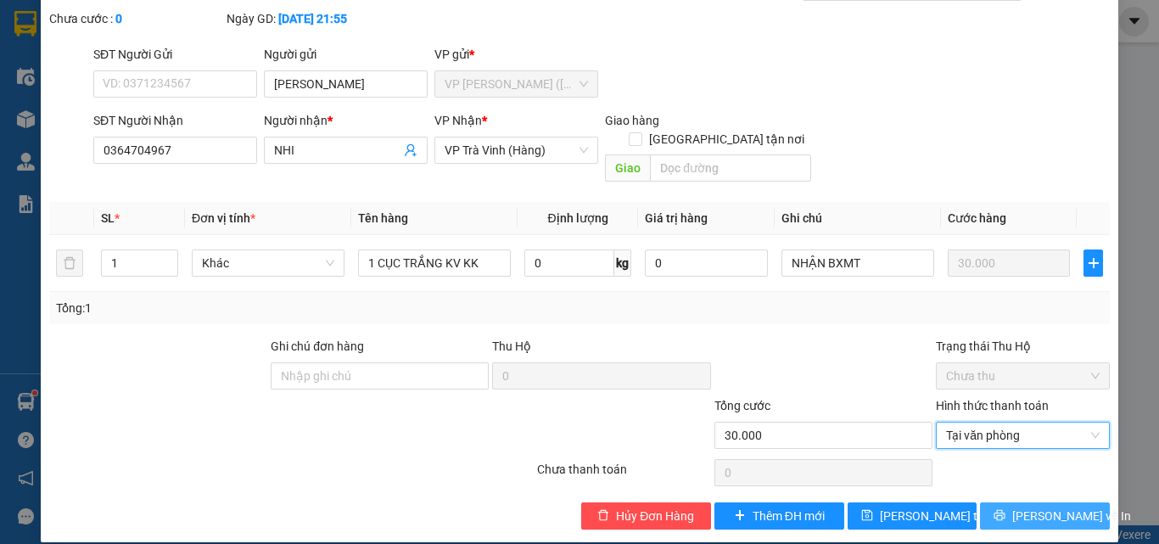
click at [1017, 502] on button "Lưu và In" at bounding box center [1045, 515] width 130 height 27
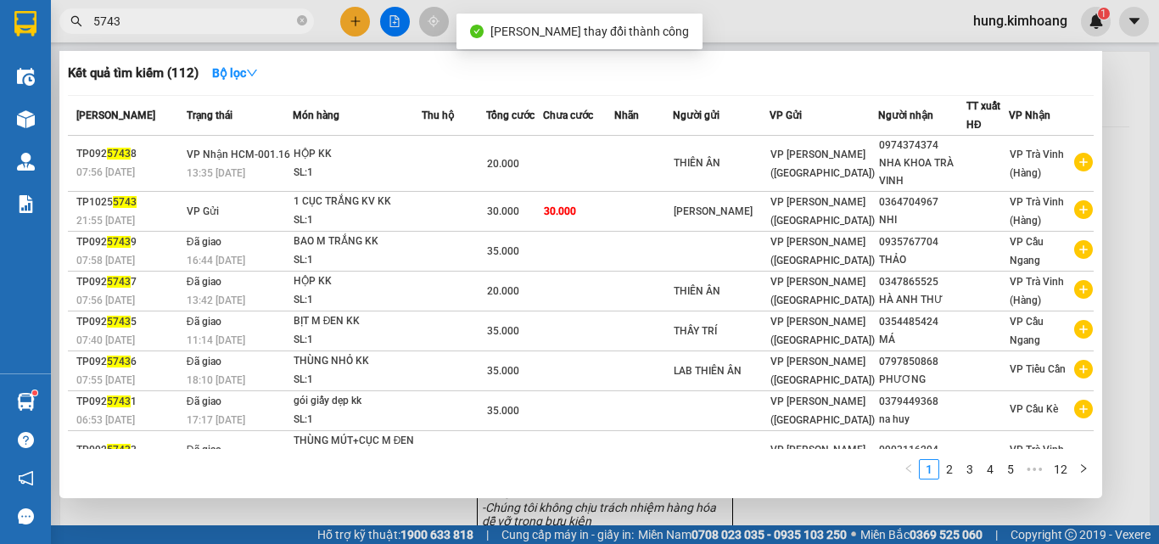
click at [215, 25] on input "5743" at bounding box center [193, 21] width 200 height 19
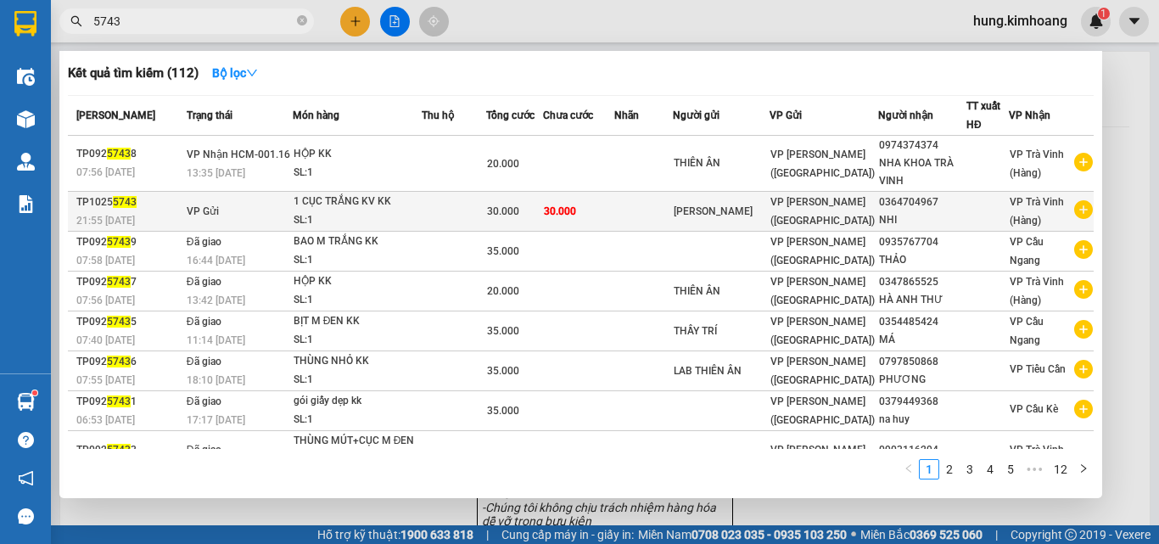
click at [879, 218] on div "NHI" at bounding box center [922, 220] width 87 height 18
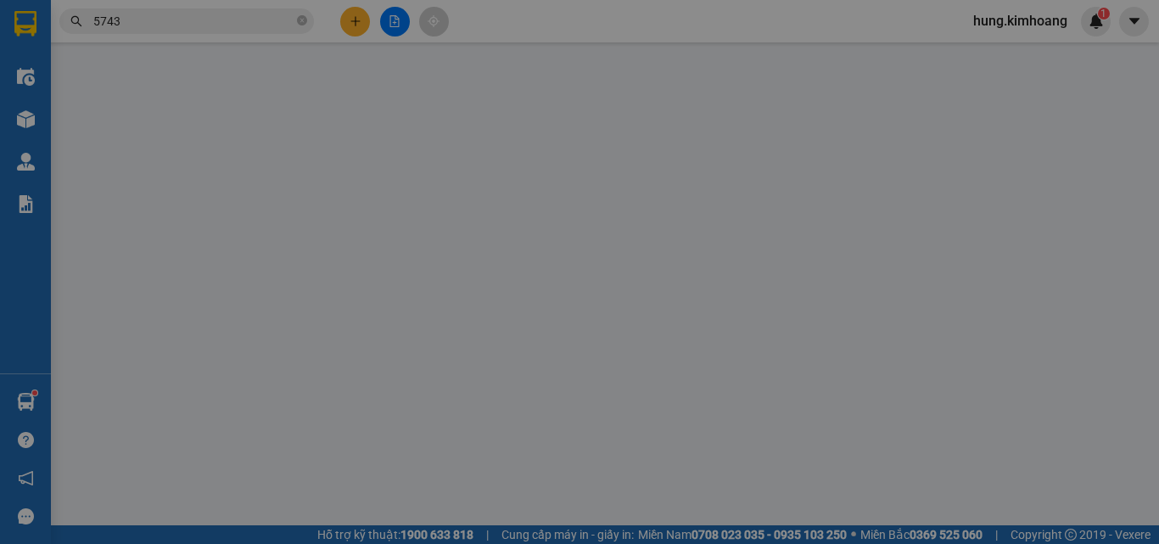
type input "HOA XUÂN"
type input "0364704967"
type input "NHI"
type input "30.000"
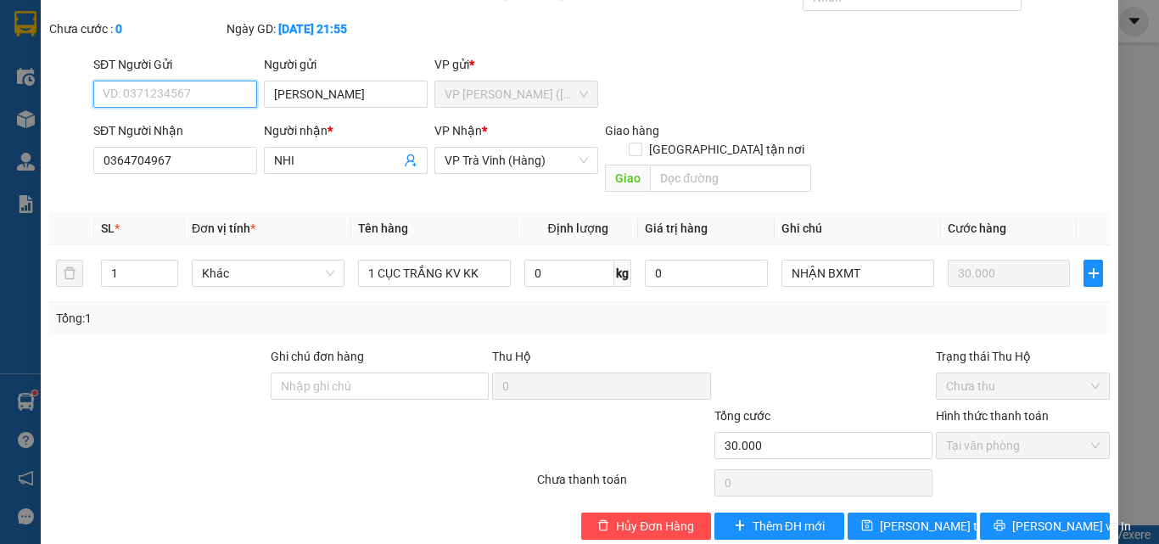
scroll to position [87, 0]
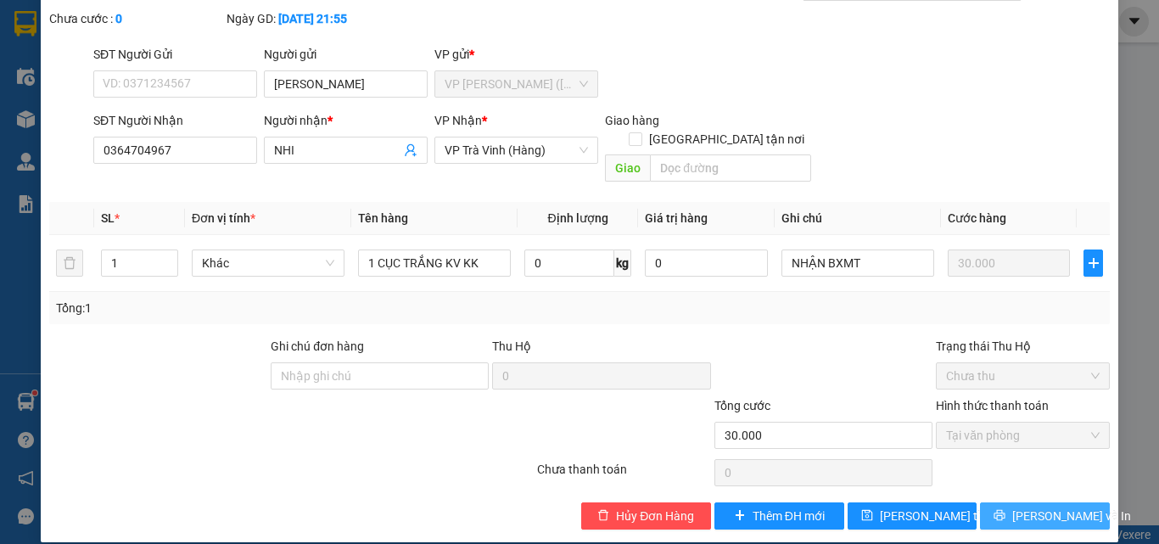
click at [1046, 506] on span "Lưu và In" at bounding box center [1071, 515] width 119 height 19
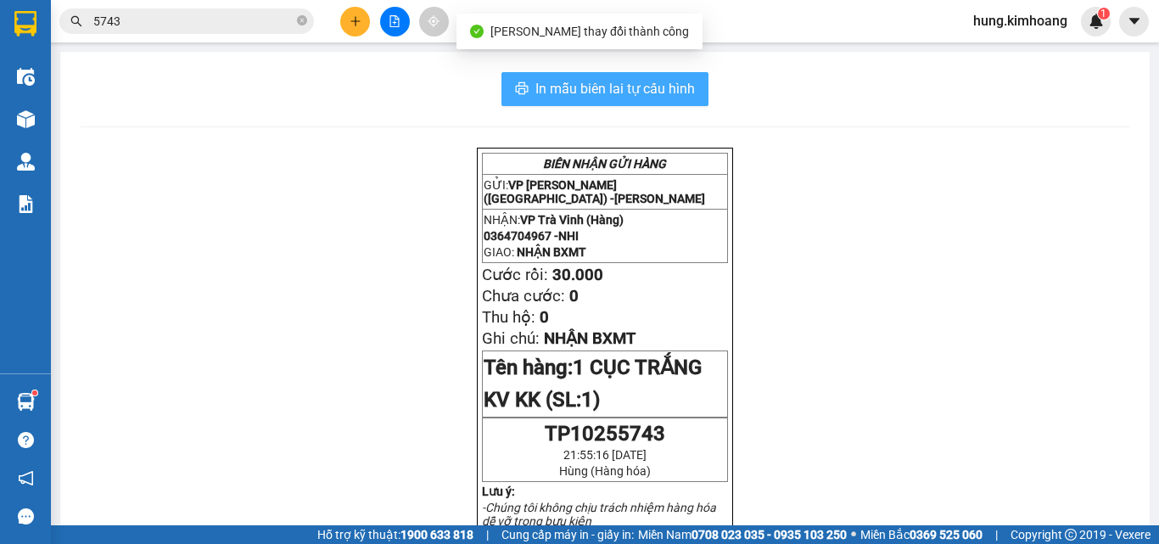
click at [667, 86] on span "In mẫu biên lai tự cấu hình" at bounding box center [614, 88] width 159 height 21
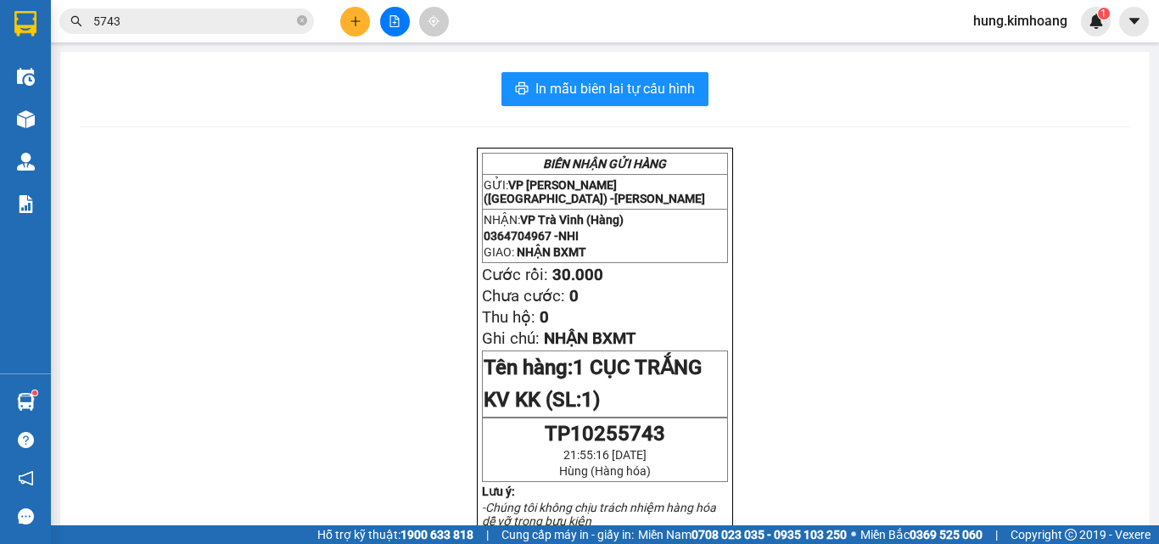
click at [216, 22] on input "5743" at bounding box center [193, 21] width 200 height 19
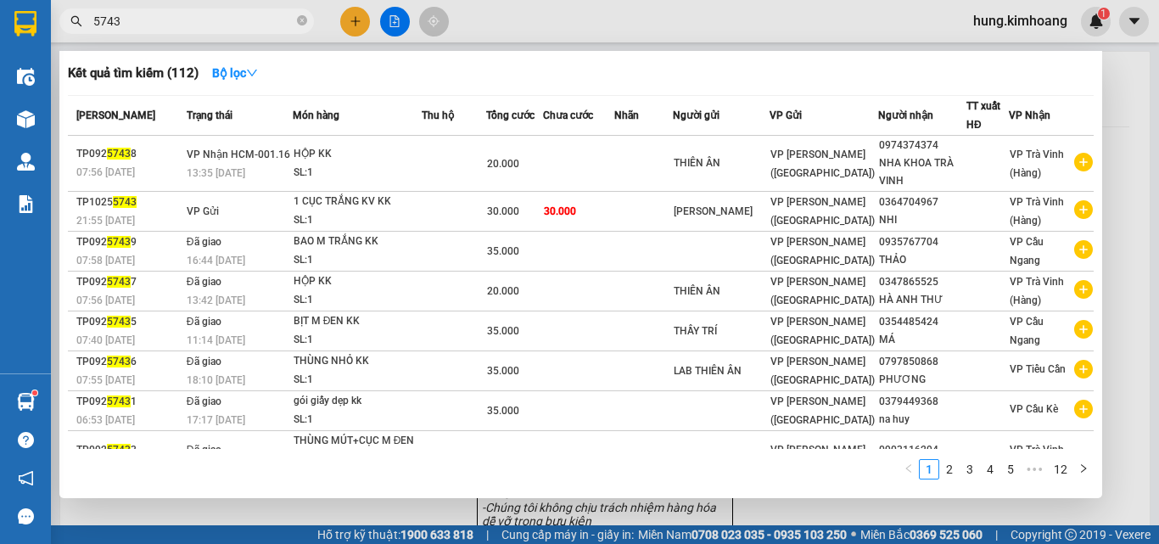
click at [216, 22] on input "5743" at bounding box center [193, 21] width 200 height 19
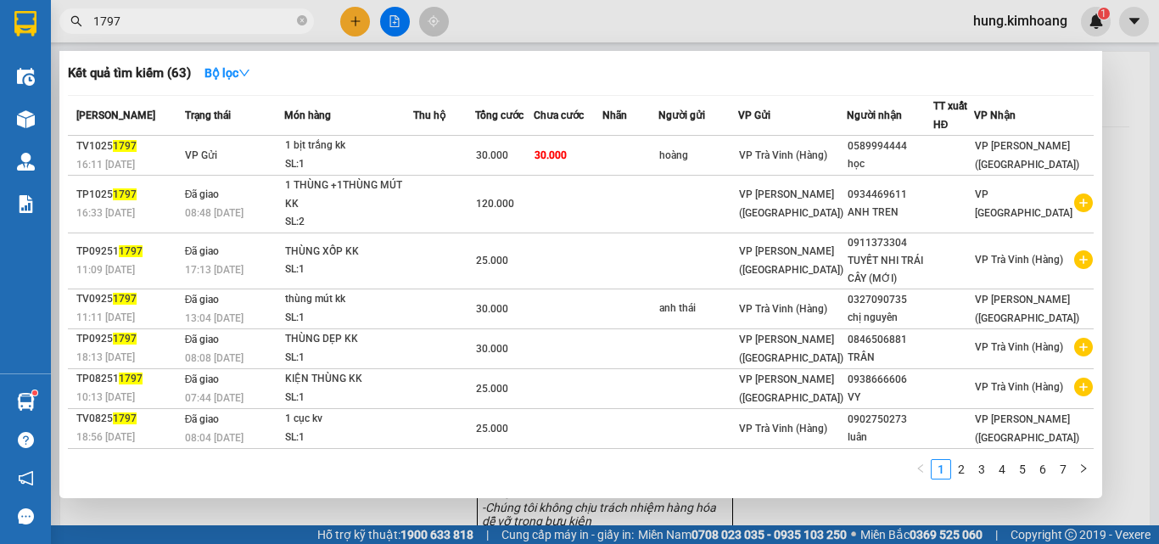
click at [258, 26] on input "1797" at bounding box center [193, 21] width 200 height 19
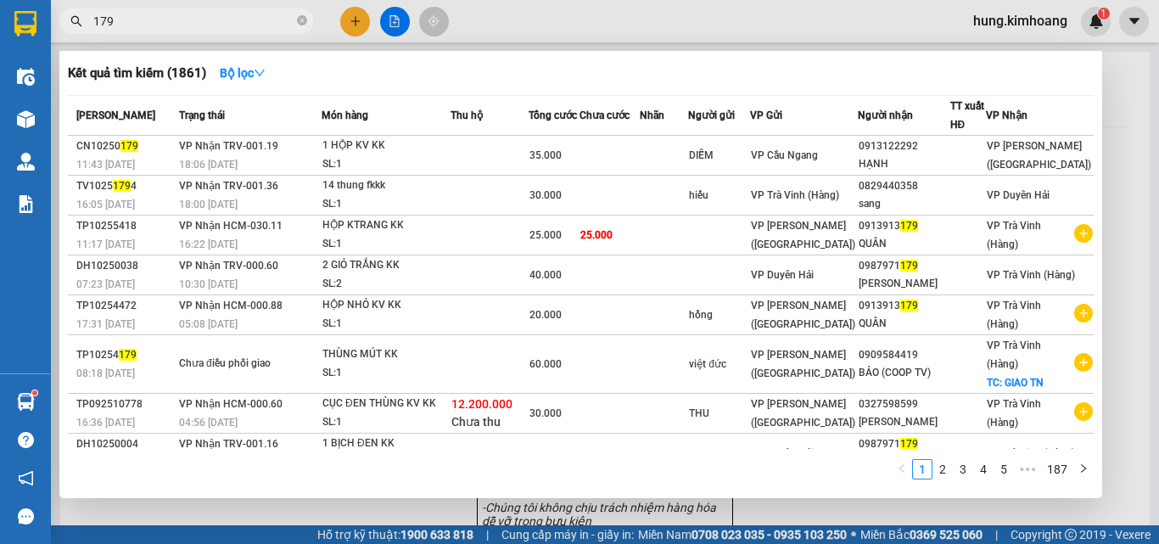
type input "1795"
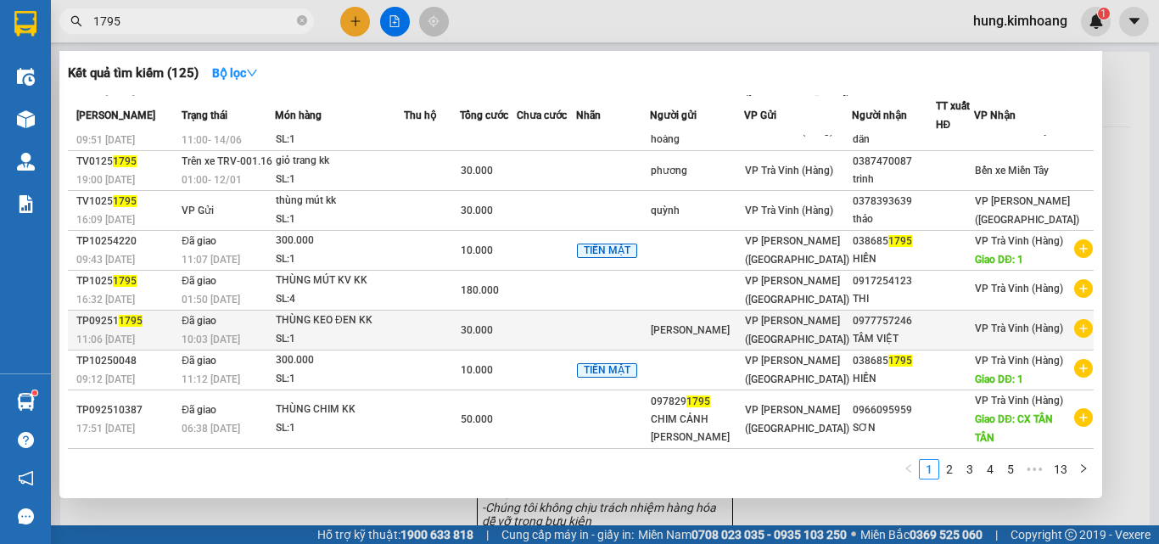
scroll to position [160, 0]
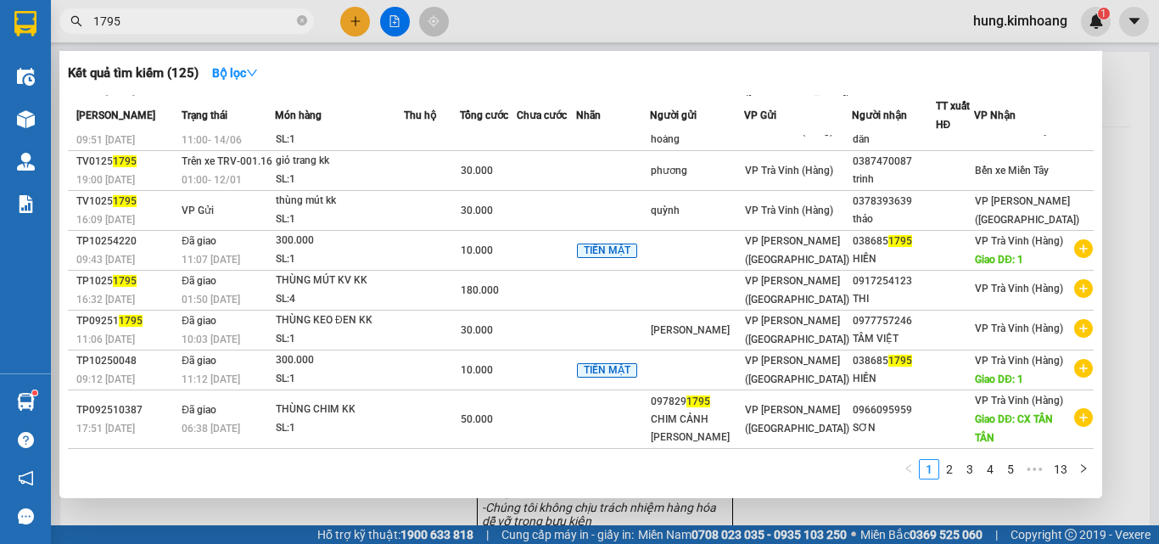
click at [162, 29] on input "1795" at bounding box center [193, 21] width 200 height 19
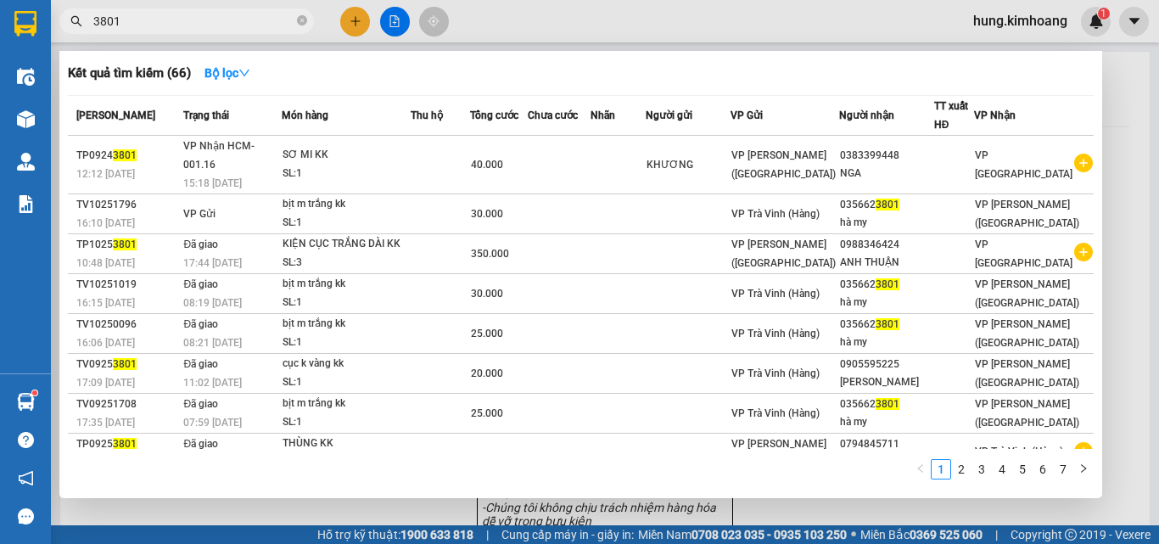
type input "3801"
click at [170, 31] on span "3801" at bounding box center [186, 20] width 254 height 25
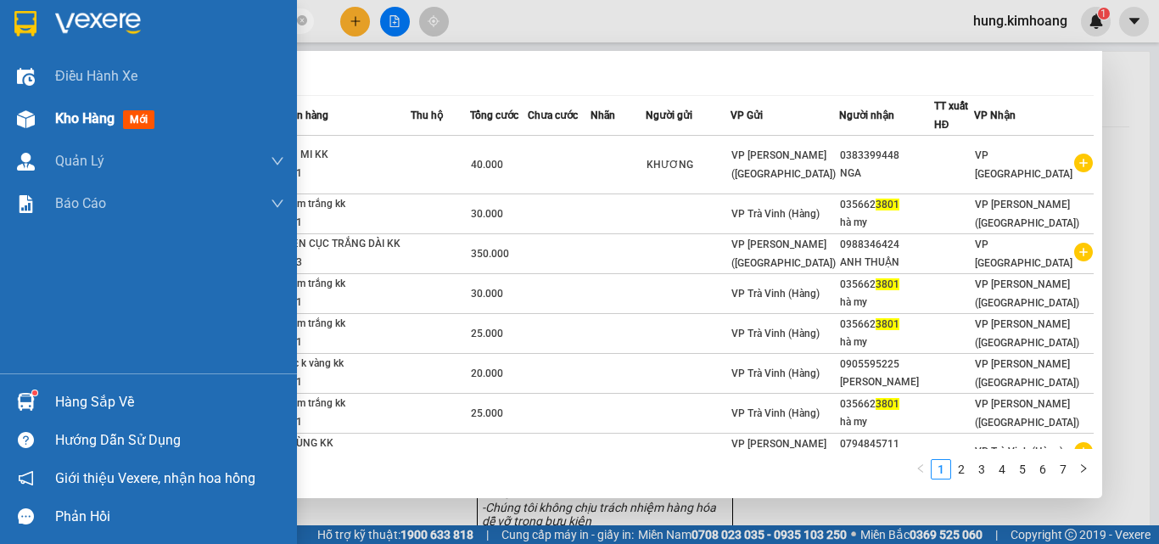
click at [69, 114] on span "Kho hàng" at bounding box center [84, 118] width 59 height 16
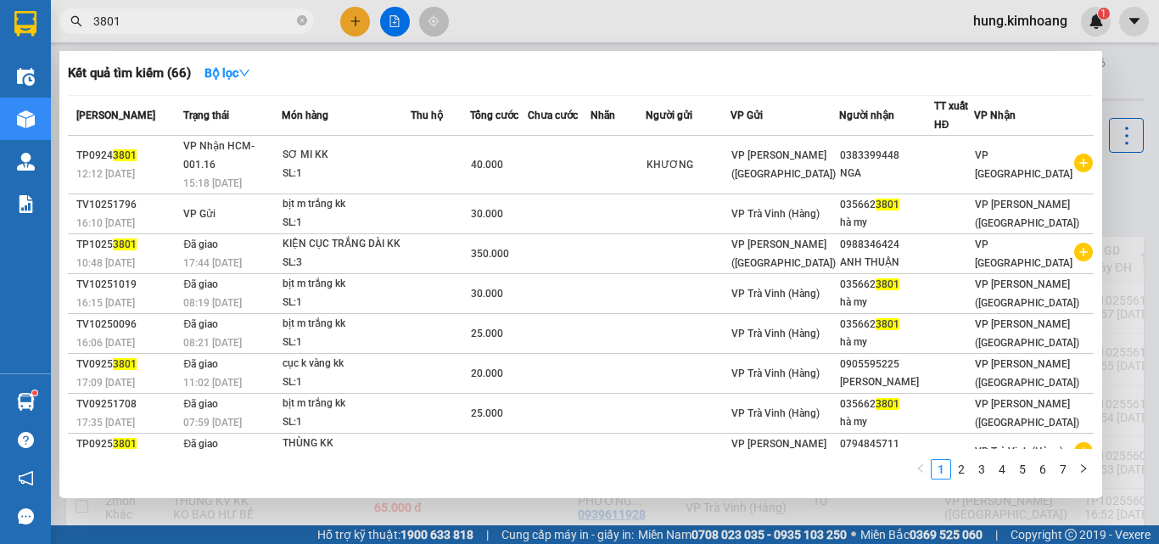
click at [587, 507] on div at bounding box center [579, 272] width 1159 height 544
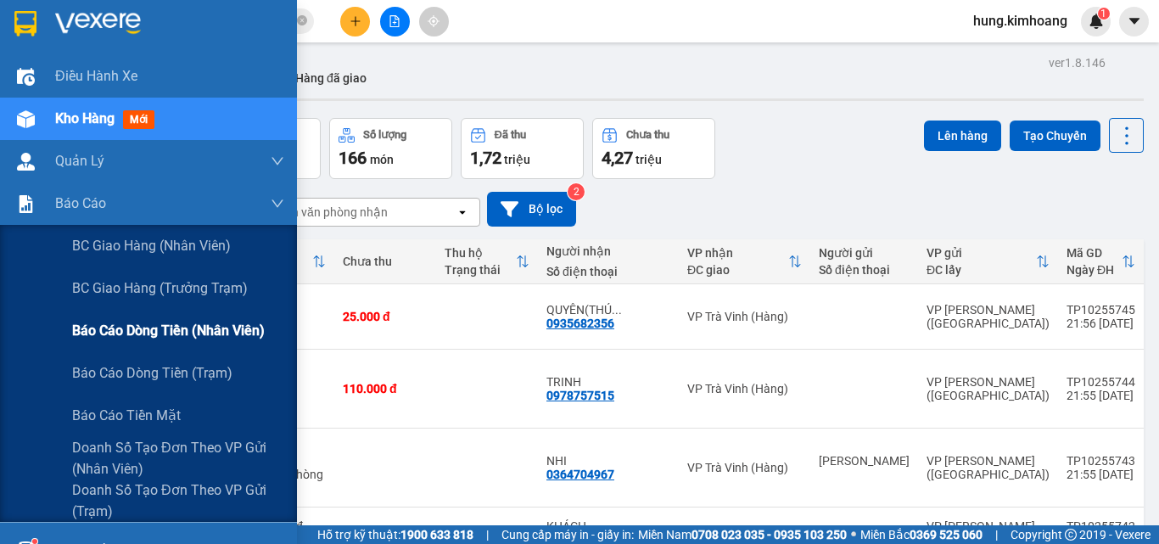
click at [154, 333] on span "Báo cáo dòng tiền (nhân viên)" at bounding box center [168, 330] width 193 height 21
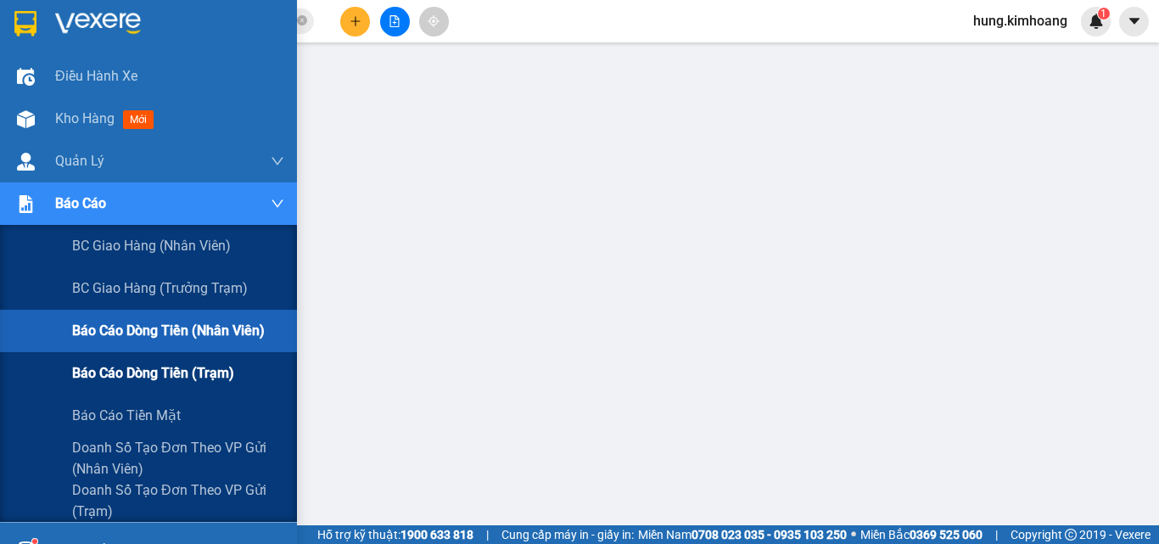
click at [198, 379] on span "Báo cáo dòng tiền (trạm)" at bounding box center [153, 372] width 162 height 21
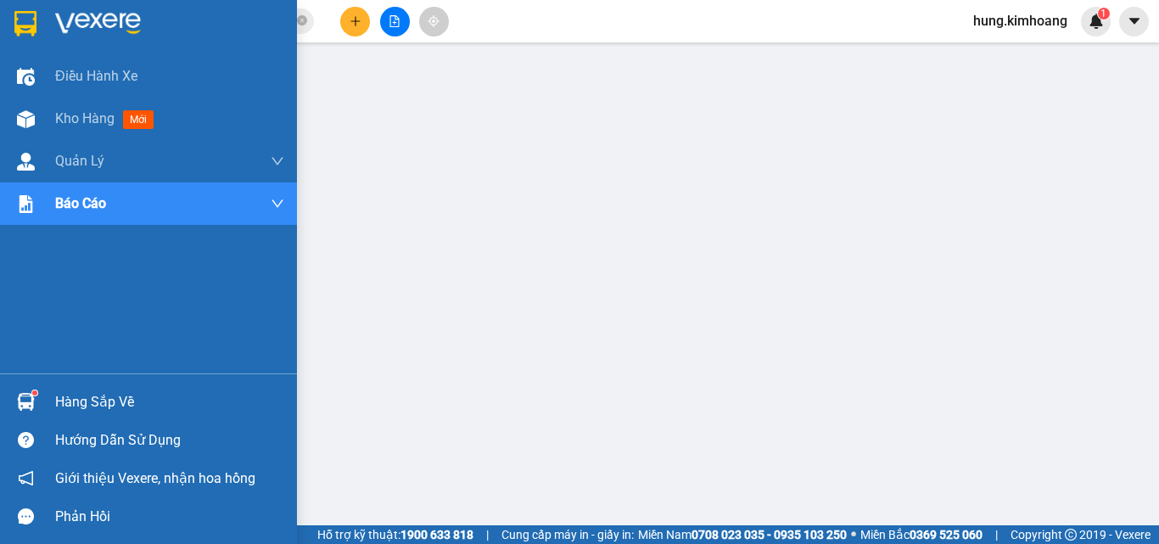
click at [70, 403] on div "Hàng sắp về" at bounding box center [169, 401] width 229 height 25
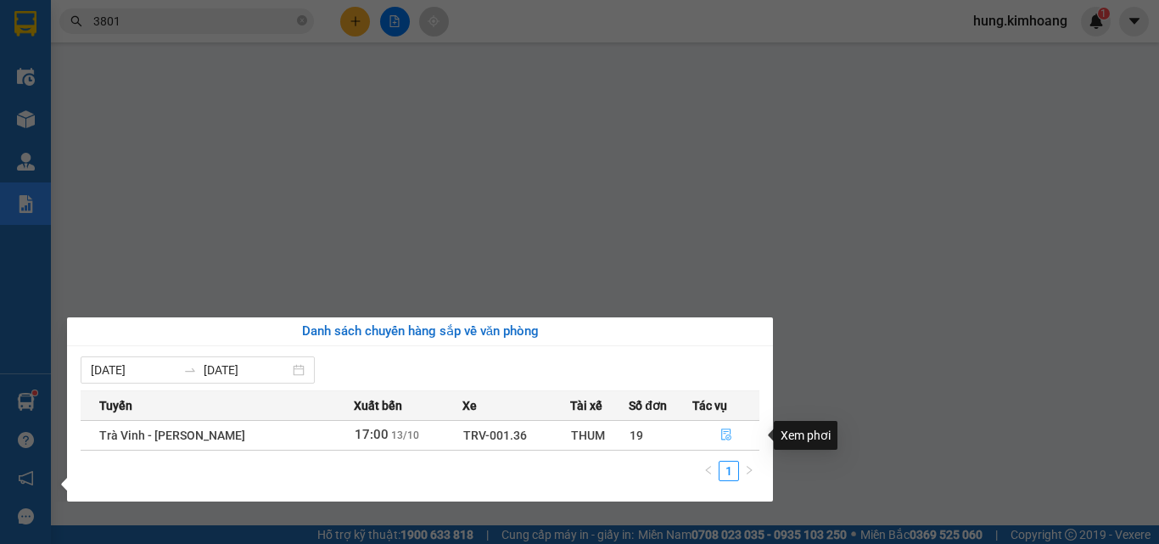
click at [722, 438] on icon "file-done" at bounding box center [726, 434] width 12 height 12
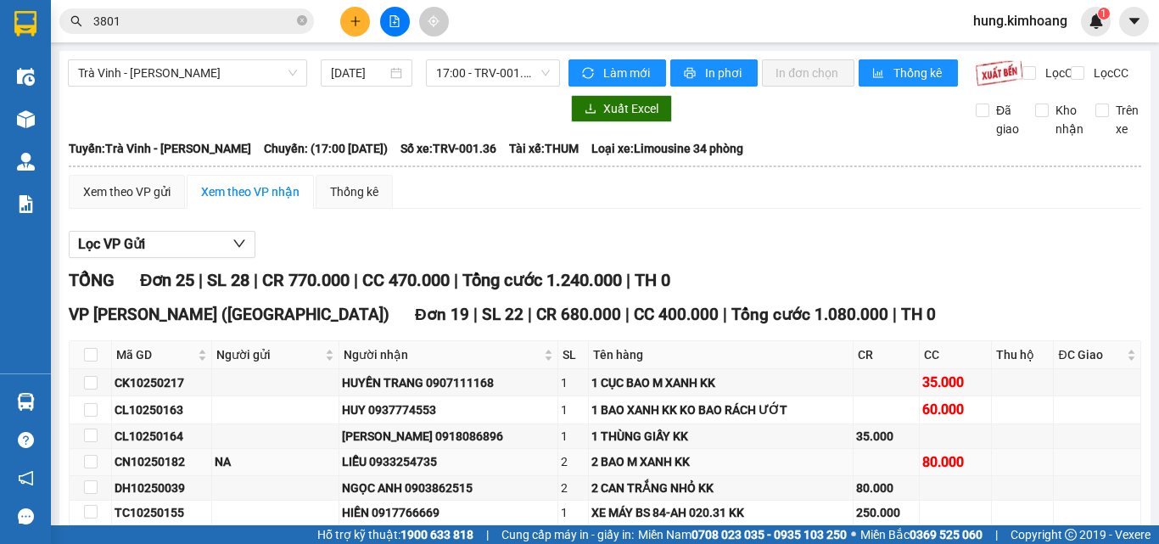
scroll to position [170, 0]
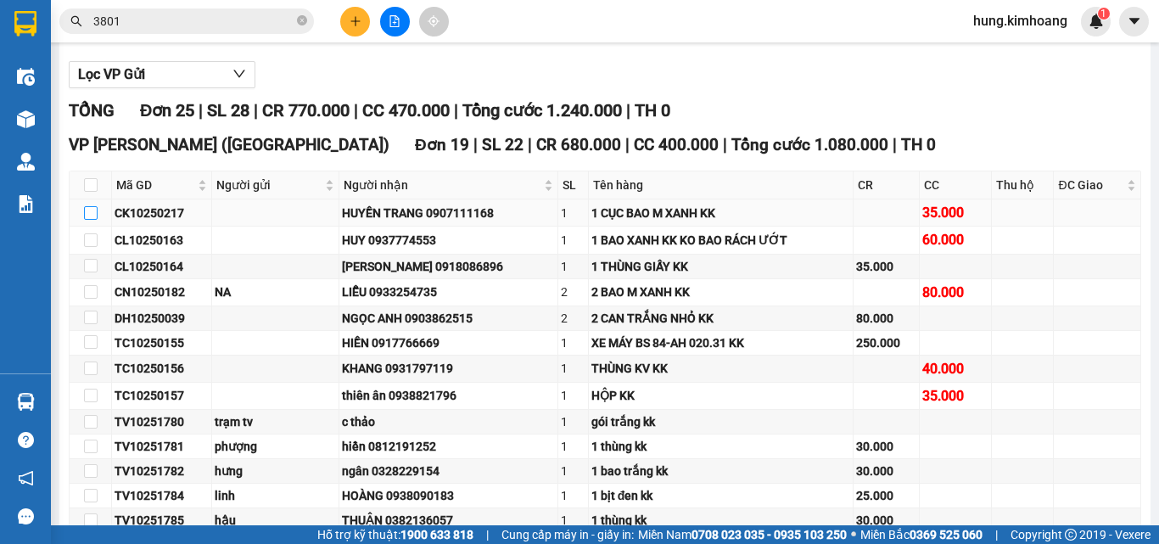
click at [94, 220] on input "checkbox" at bounding box center [91, 213] width 14 height 14
checkbox input "true"
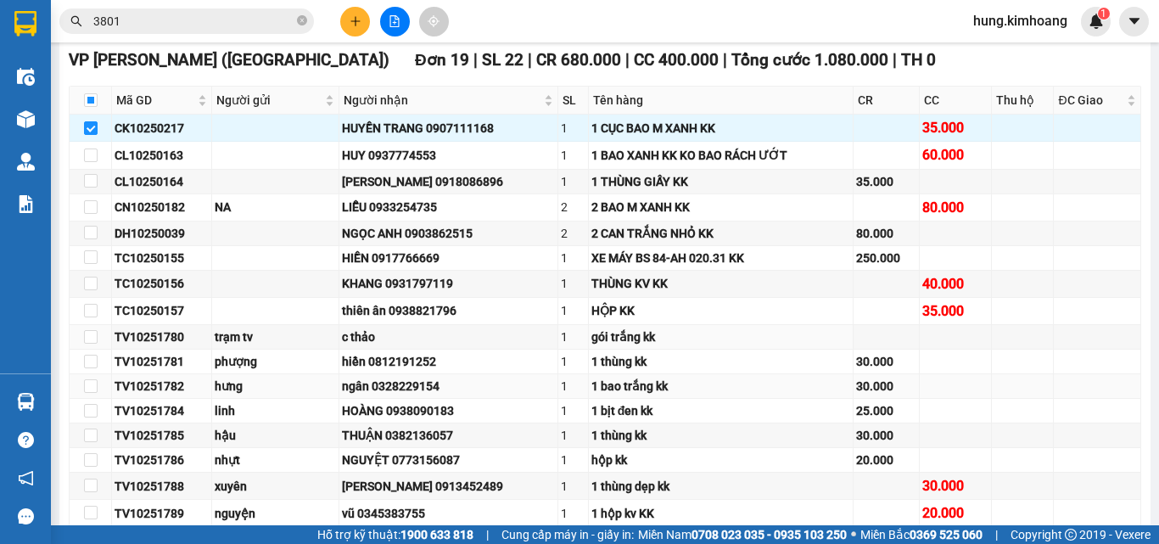
scroll to position [339, 0]
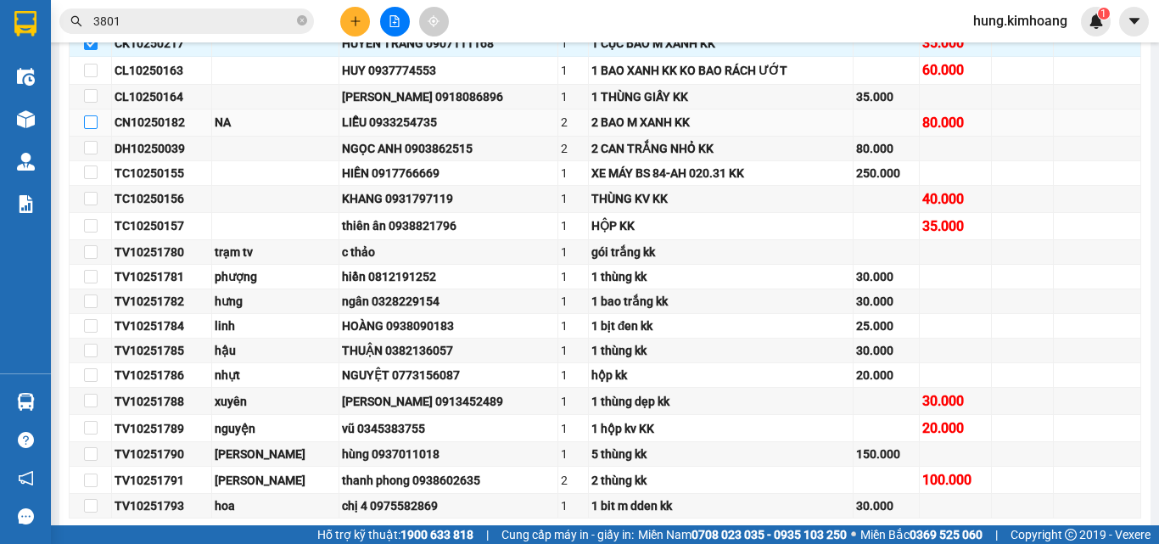
click at [93, 129] on input "checkbox" at bounding box center [91, 122] width 14 height 14
checkbox input "true"
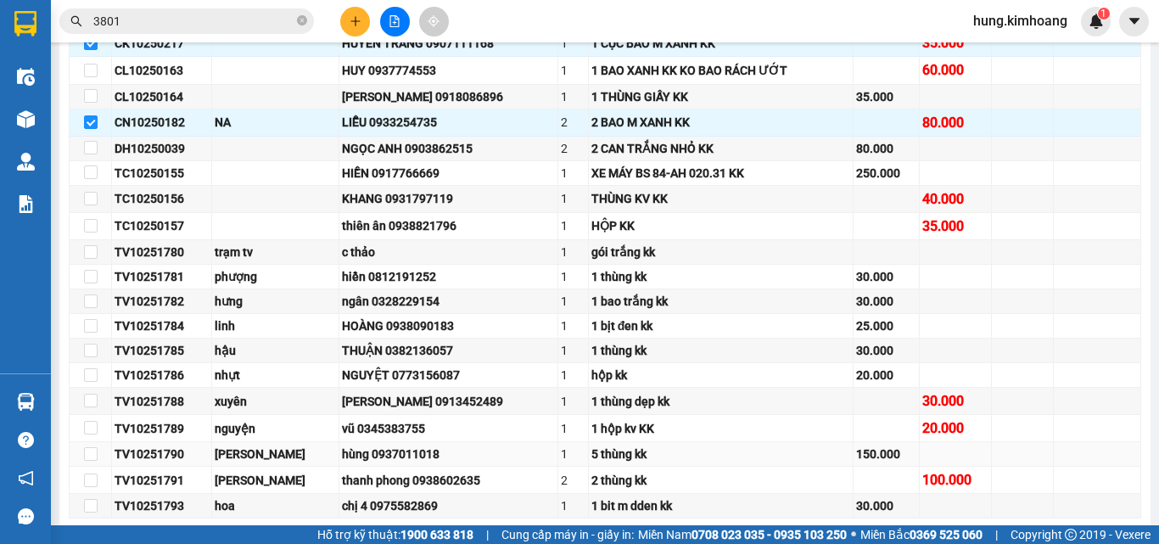
scroll to position [594, 0]
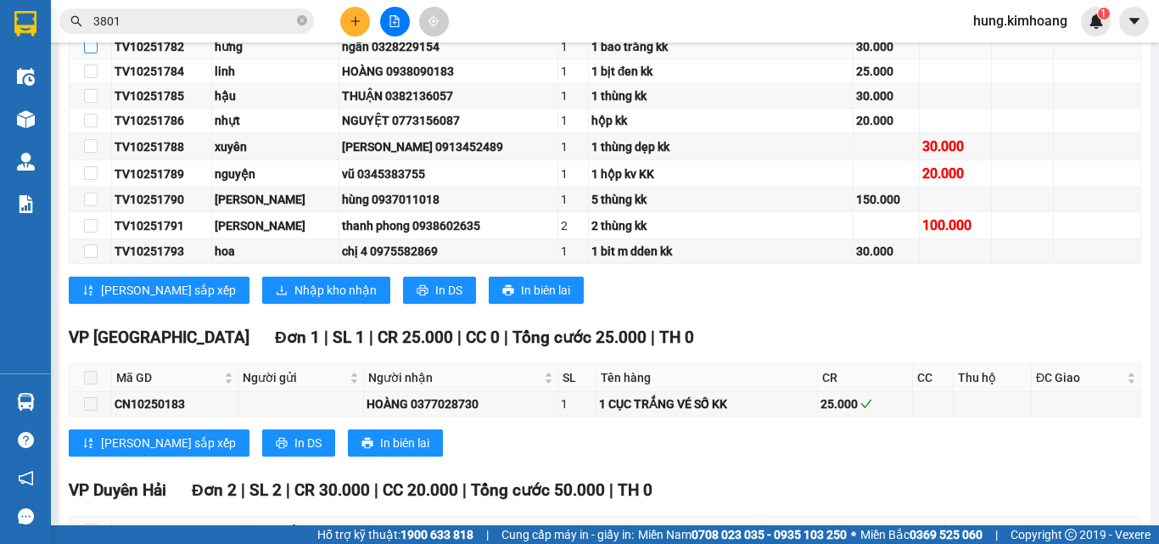
click at [87, 53] on input "checkbox" at bounding box center [91, 47] width 14 height 14
checkbox input "true"
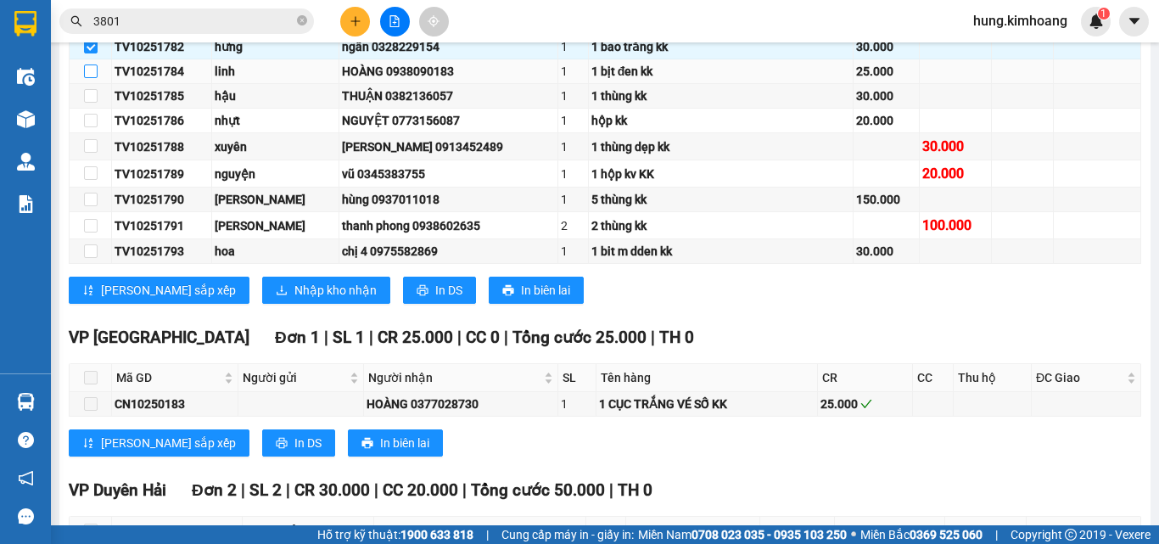
click at [92, 78] on input "checkbox" at bounding box center [91, 71] width 14 height 14
checkbox input "true"
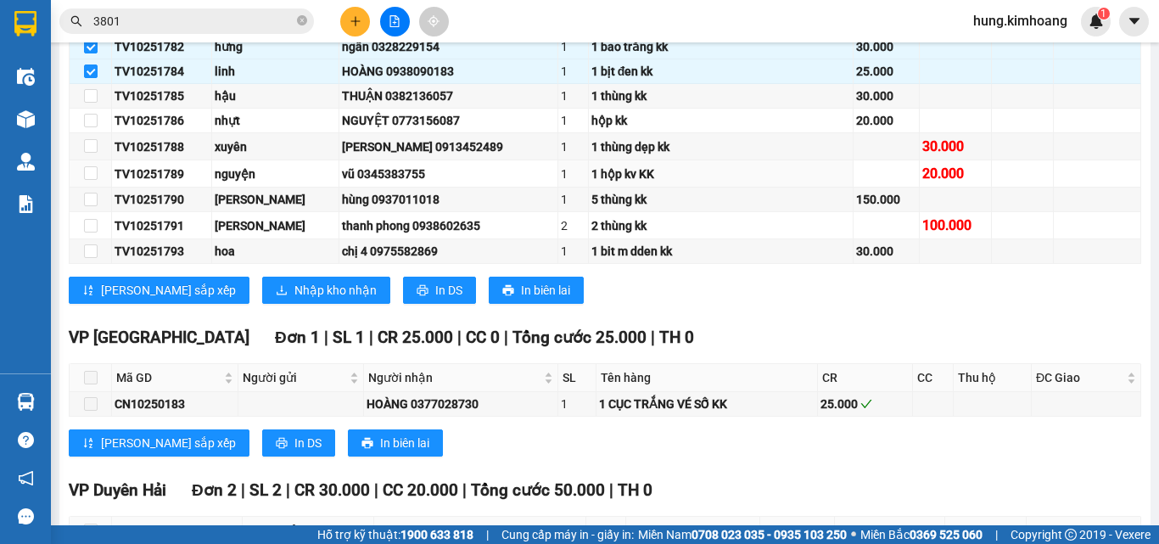
scroll to position [679, 0]
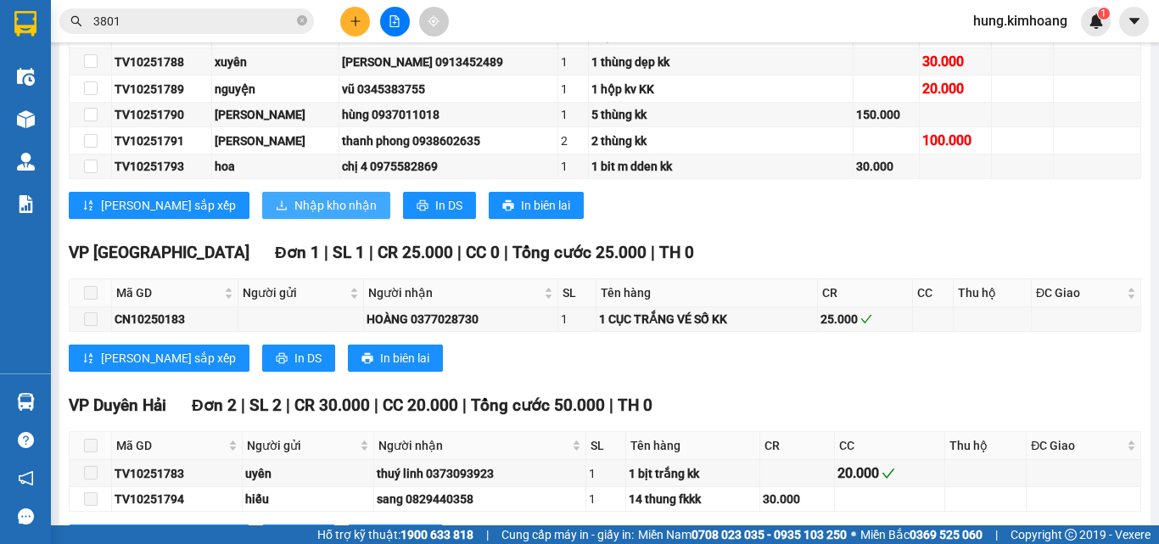
click at [303, 215] on span "Nhập kho nhận" at bounding box center [335, 205] width 82 height 19
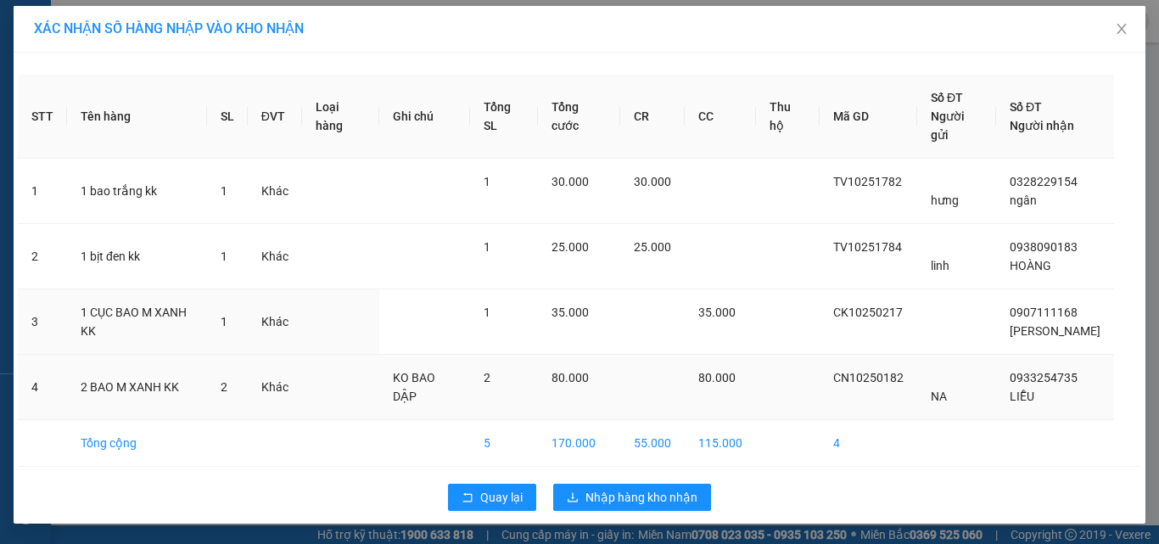
scroll to position [21, 0]
click at [623, 503] on span "Nhập hàng kho nhận" at bounding box center [641, 497] width 112 height 19
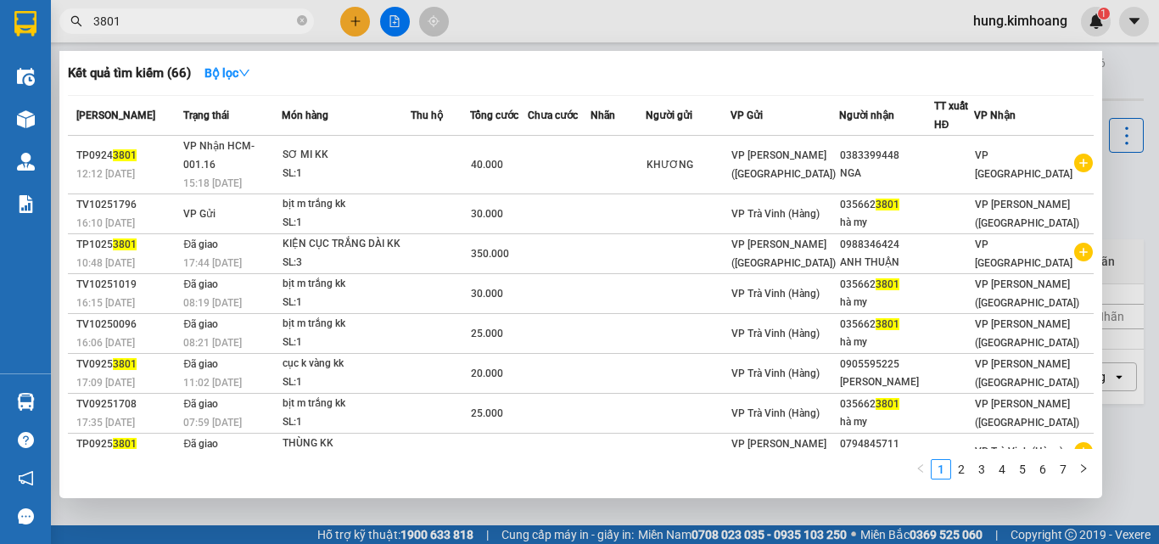
click at [152, 19] on input "3801" at bounding box center [193, 21] width 200 height 19
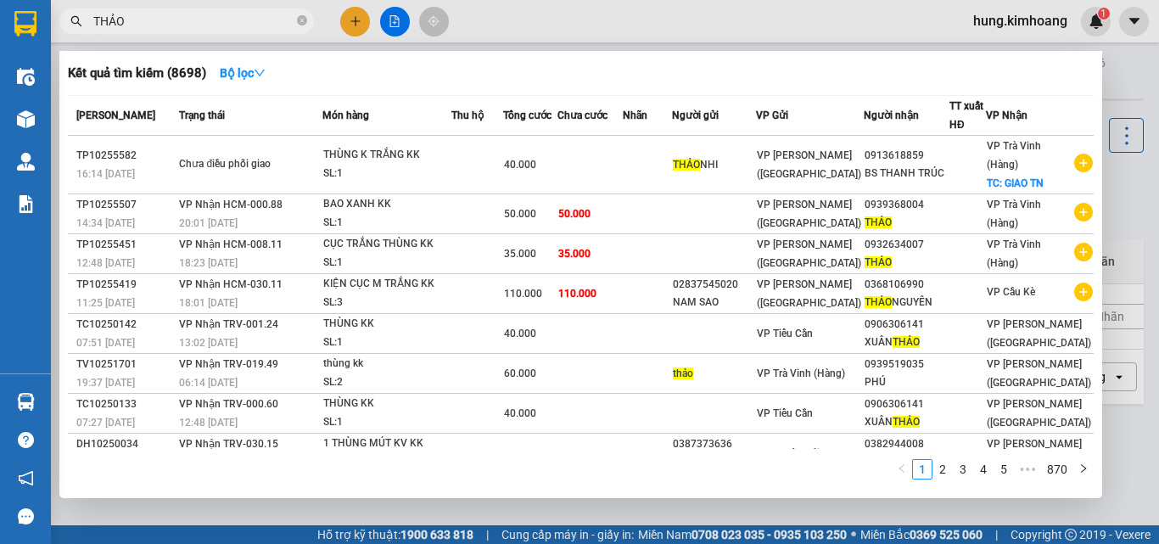
click at [874, 512] on div at bounding box center [579, 272] width 1159 height 544
drag, startPoint x: 263, startPoint y: 16, endPoint x: 45, endPoint y: 59, distance: 222.1
click at [45, 59] on section "Kết quả tìm kiếm ( 8698 ) Bộ lọc Mã ĐH Trạng thái Món hàng Thu hộ Tổng cước Chư…" at bounding box center [579, 272] width 1159 height 544
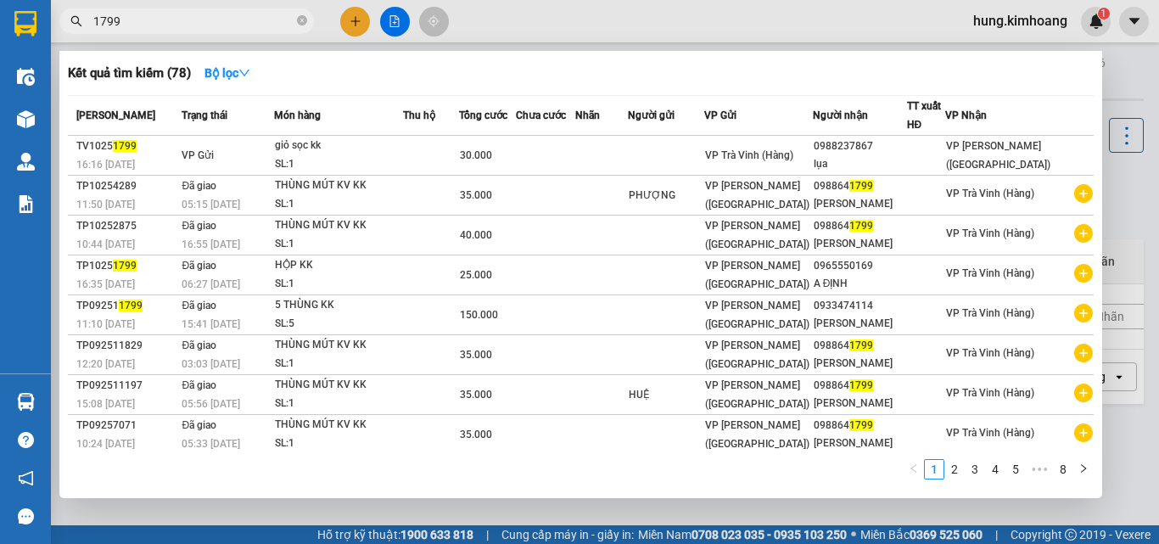
type input "1799"
click at [729, 515] on div at bounding box center [579, 272] width 1159 height 544
click at [240, 25] on input "1799" at bounding box center [193, 21] width 200 height 19
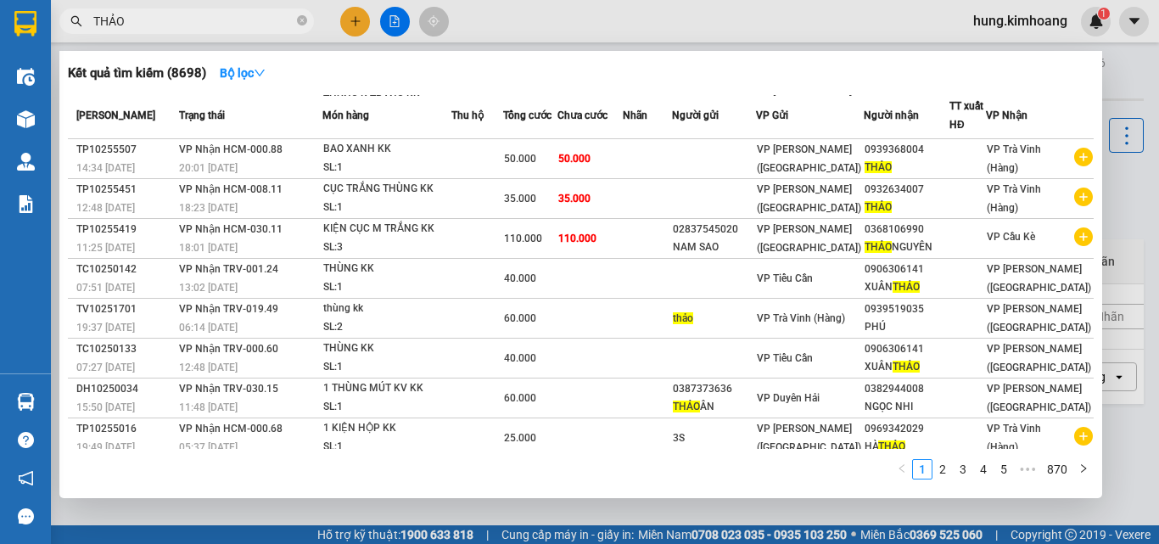
scroll to position [85, 0]
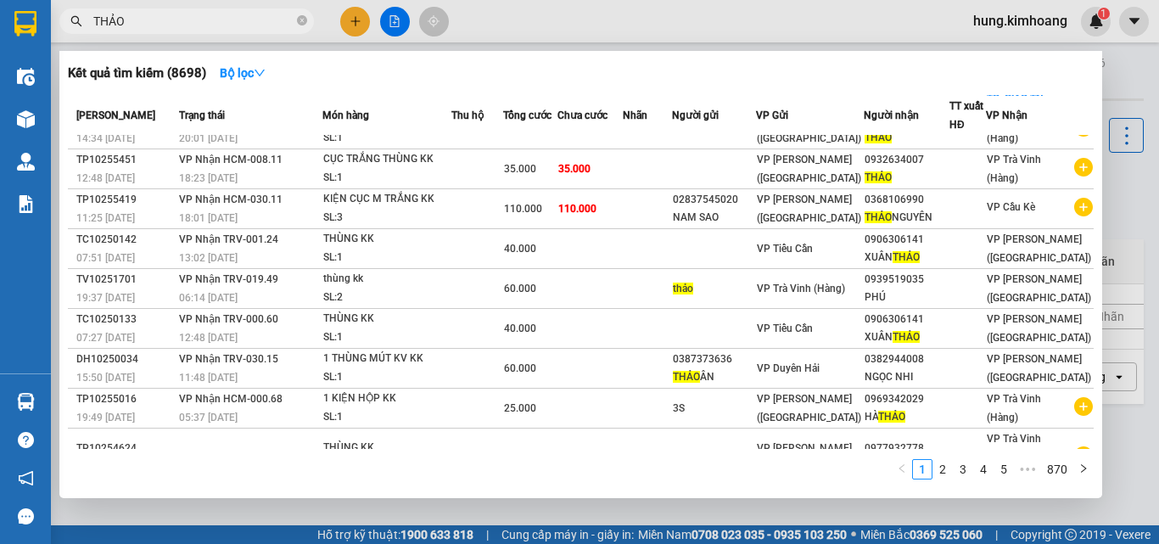
type input "THẢO"
click at [928, 511] on div at bounding box center [579, 272] width 1159 height 544
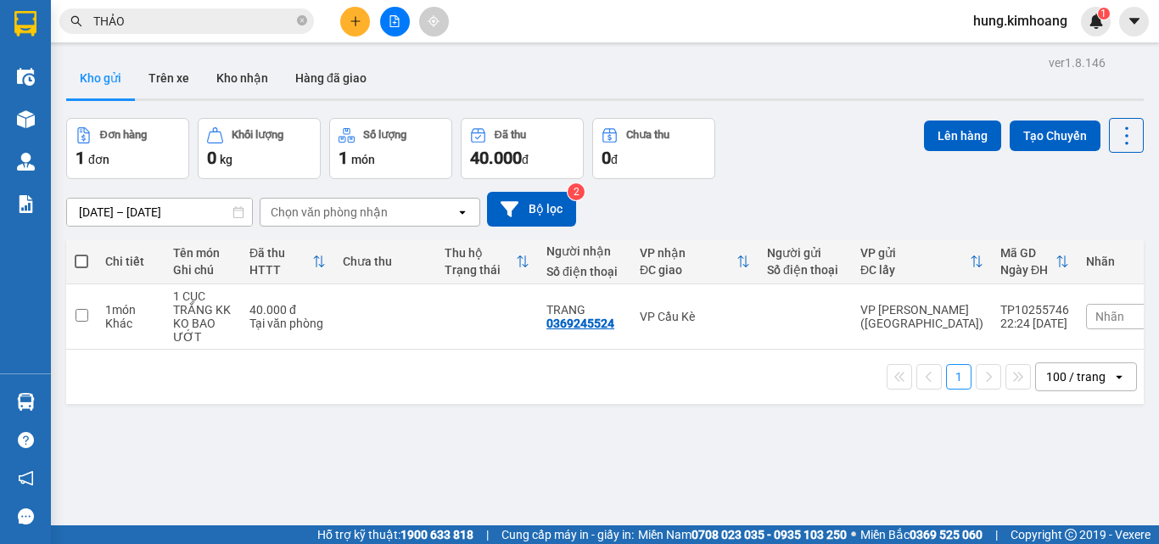
click at [1013, 20] on span "hung.kimhoang" at bounding box center [1019, 20] width 121 height 21
click at [1020, 57] on span "Đăng xuất" at bounding box center [1027, 52] width 87 height 19
